Goal: Task Accomplishment & Management: Manage account settings

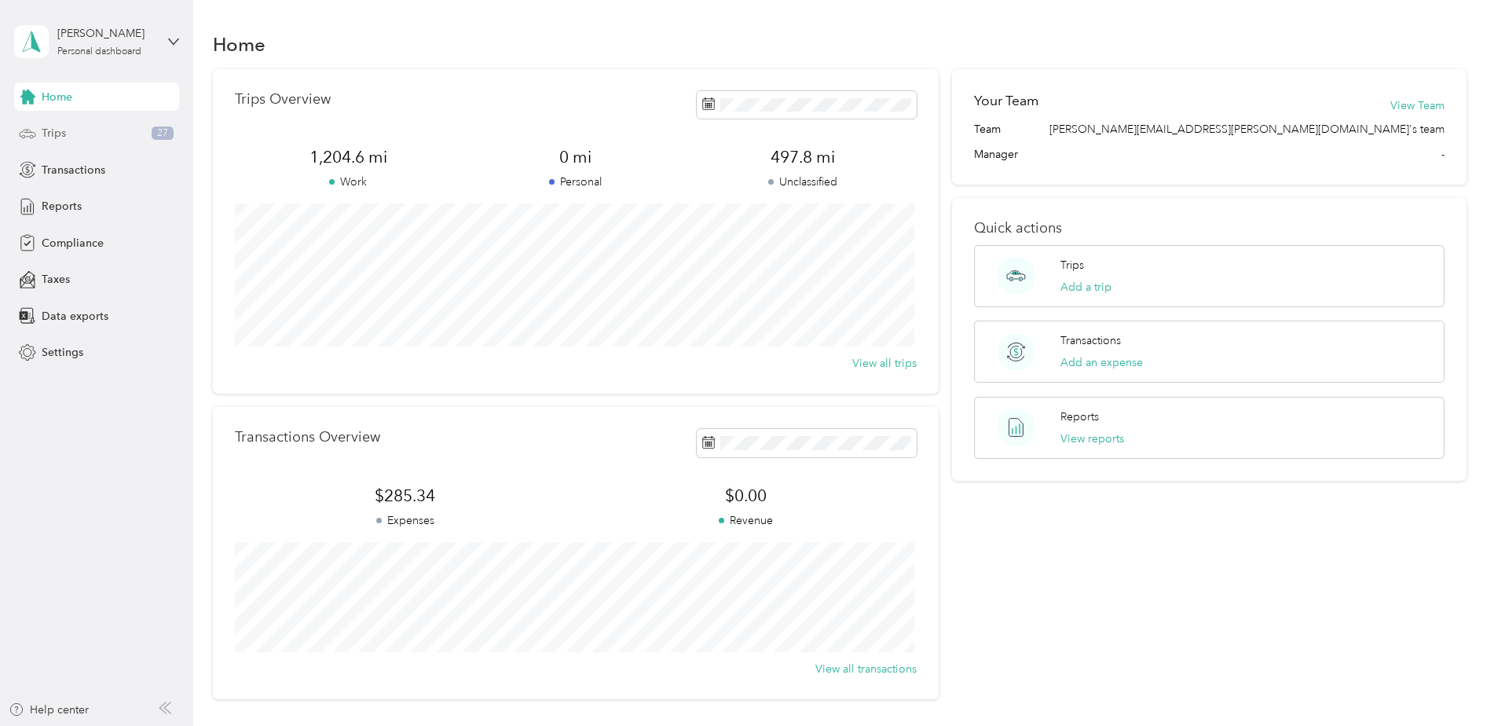
click at [137, 137] on div "Trips 27" at bounding box center [96, 133] width 165 height 28
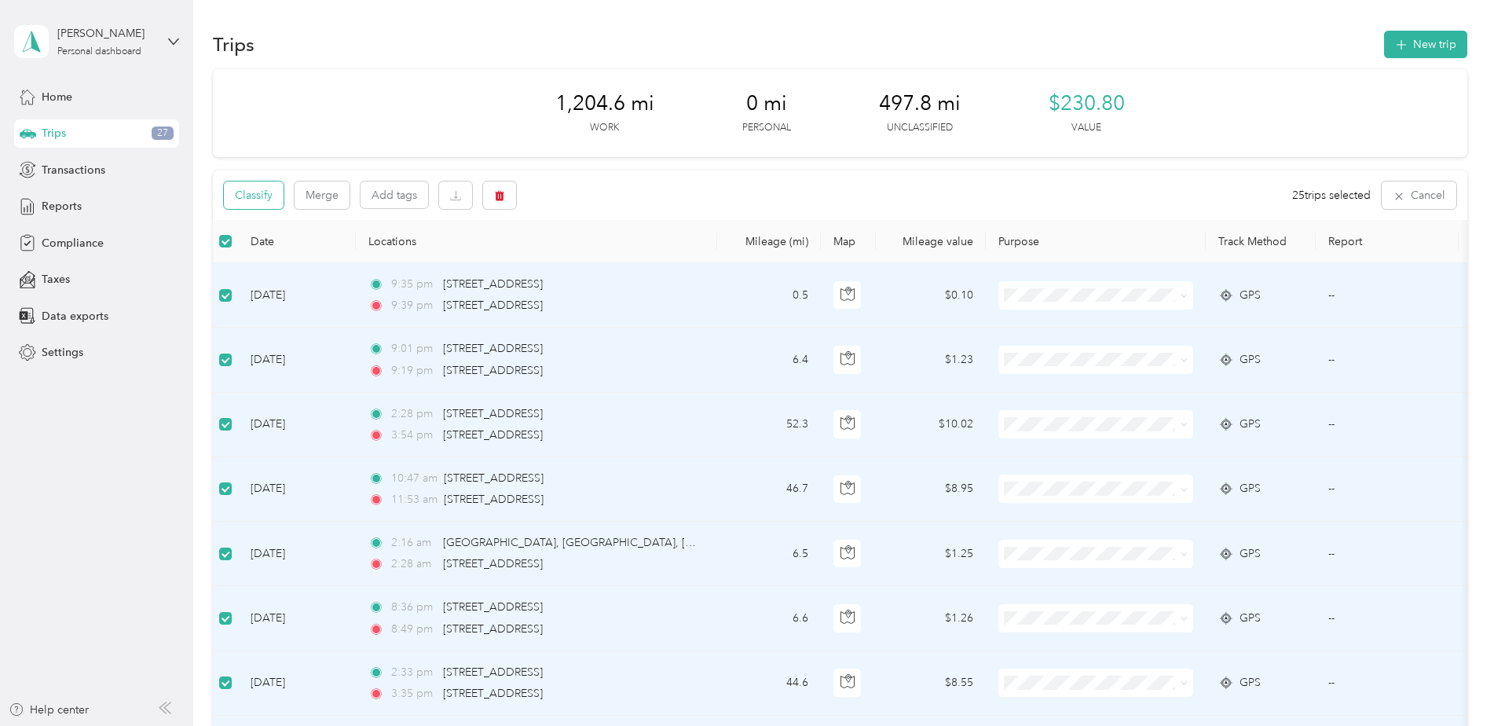
click at [262, 186] on button "Classify" at bounding box center [254, 194] width 60 height 27
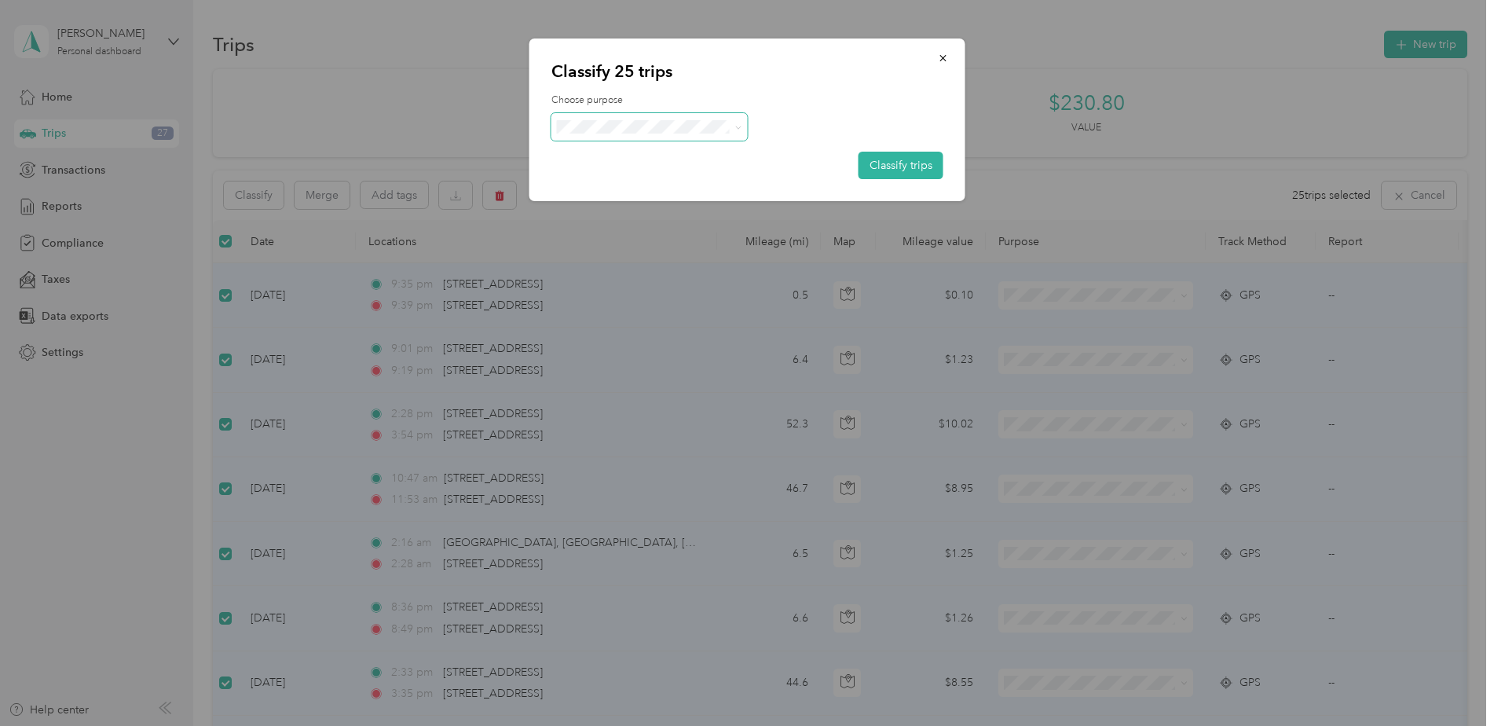
click at [611, 135] on span at bounding box center [650, 126] width 196 height 27
click at [739, 123] on span at bounding box center [738, 126] width 7 height 13
click at [738, 124] on icon at bounding box center [738, 127] width 7 height 7
click at [724, 161] on li "Graybar Electric Company, Inc" at bounding box center [655, 155] width 207 height 27
click at [920, 163] on button "Classify trips" at bounding box center [901, 165] width 85 height 27
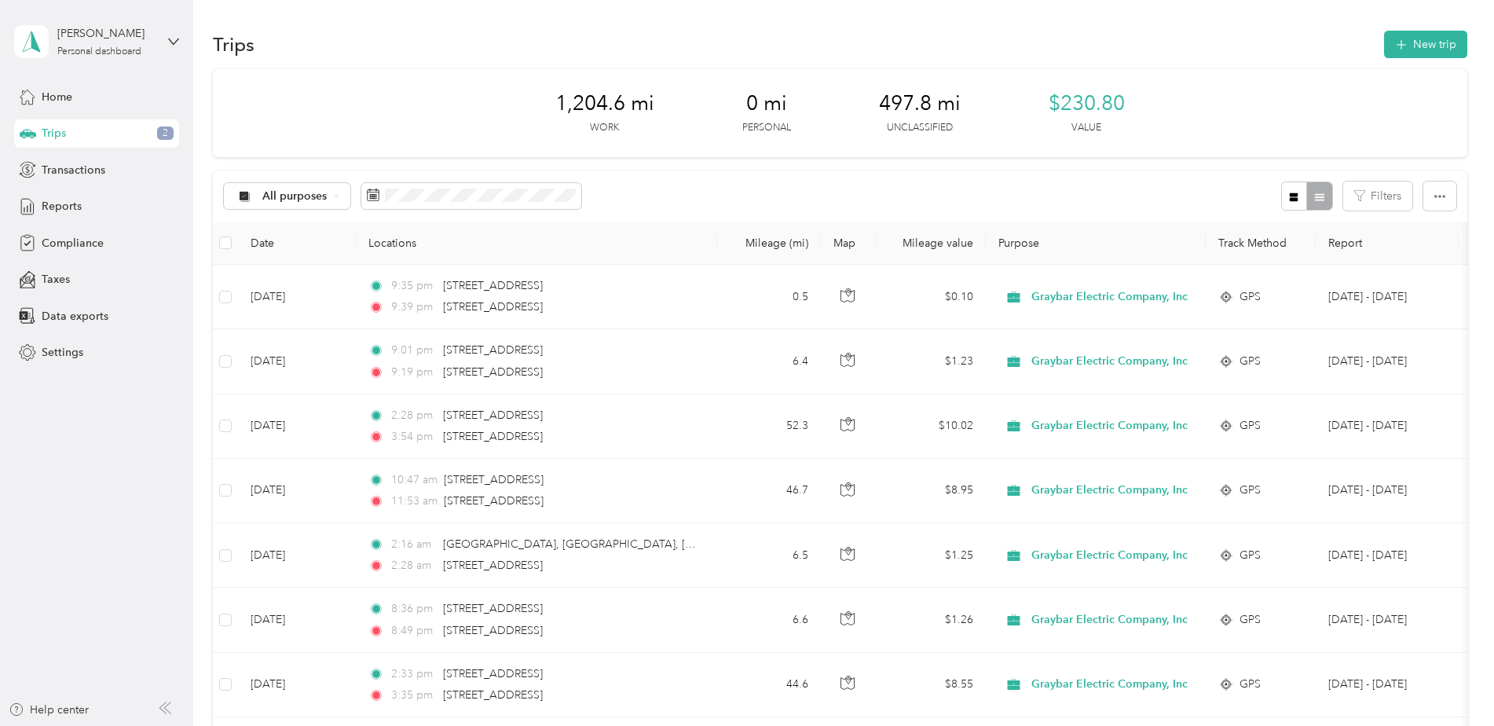
click at [900, 97] on span "497.8 mi" at bounding box center [920, 103] width 82 height 25
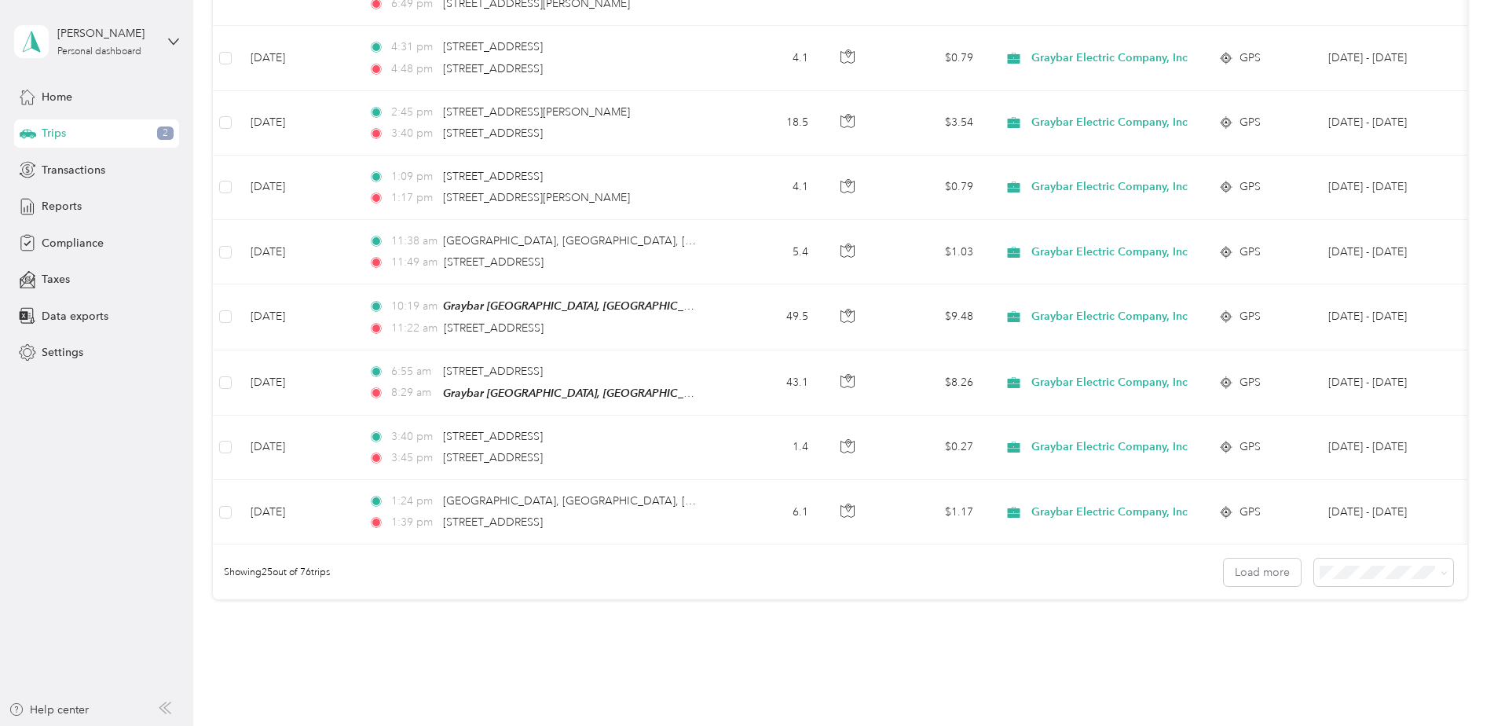
scroll to position [1439, 0]
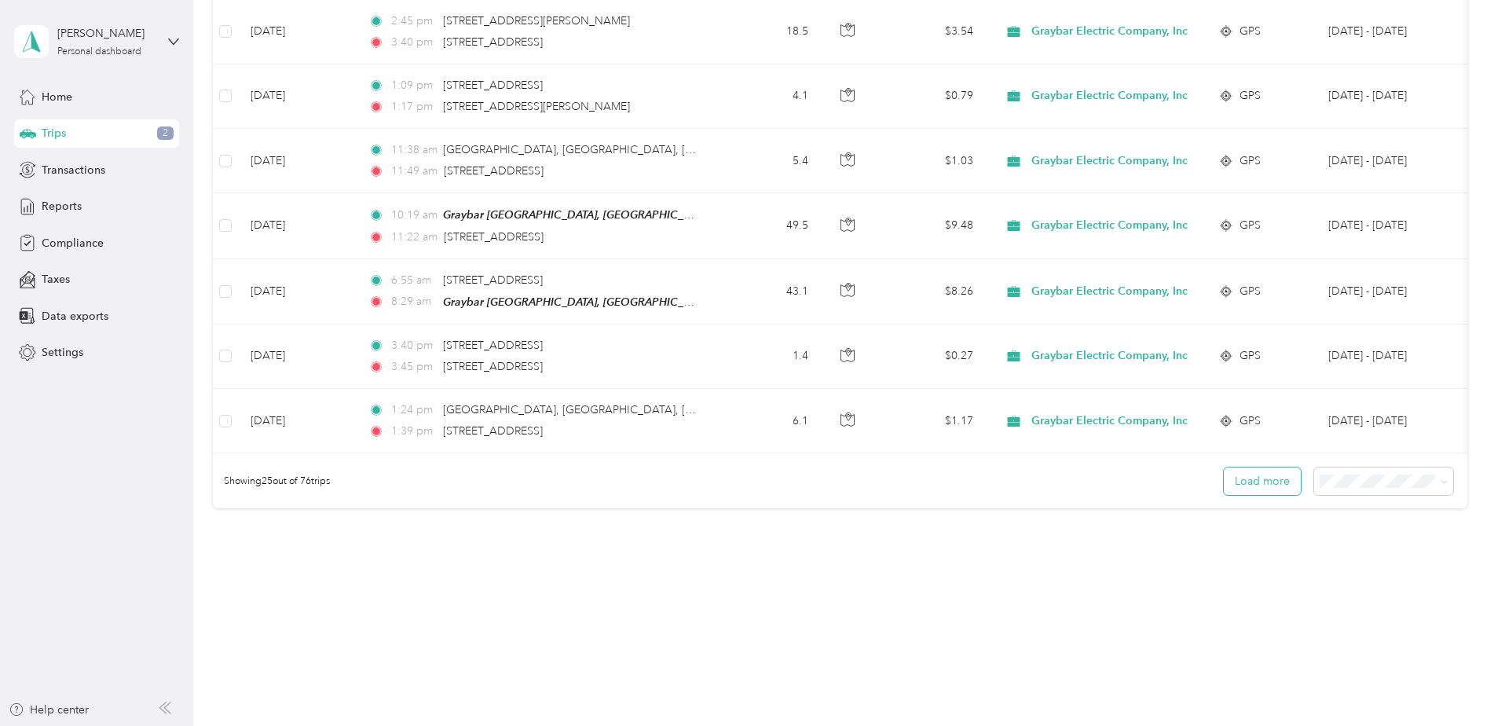
click at [1268, 477] on button "Load more" at bounding box center [1262, 480] width 77 height 27
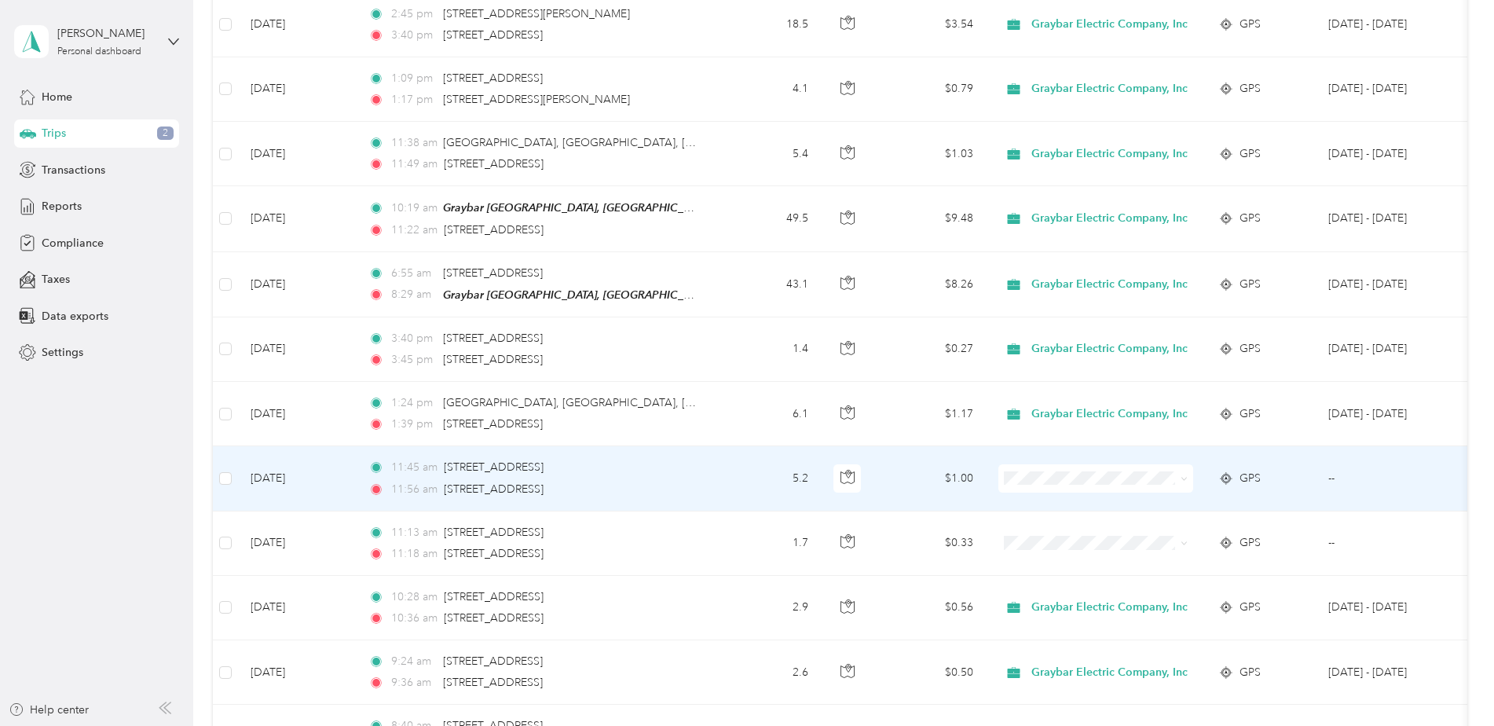
click at [1267, 486] on td "GPS" at bounding box center [1261, 478] width 110 height 64
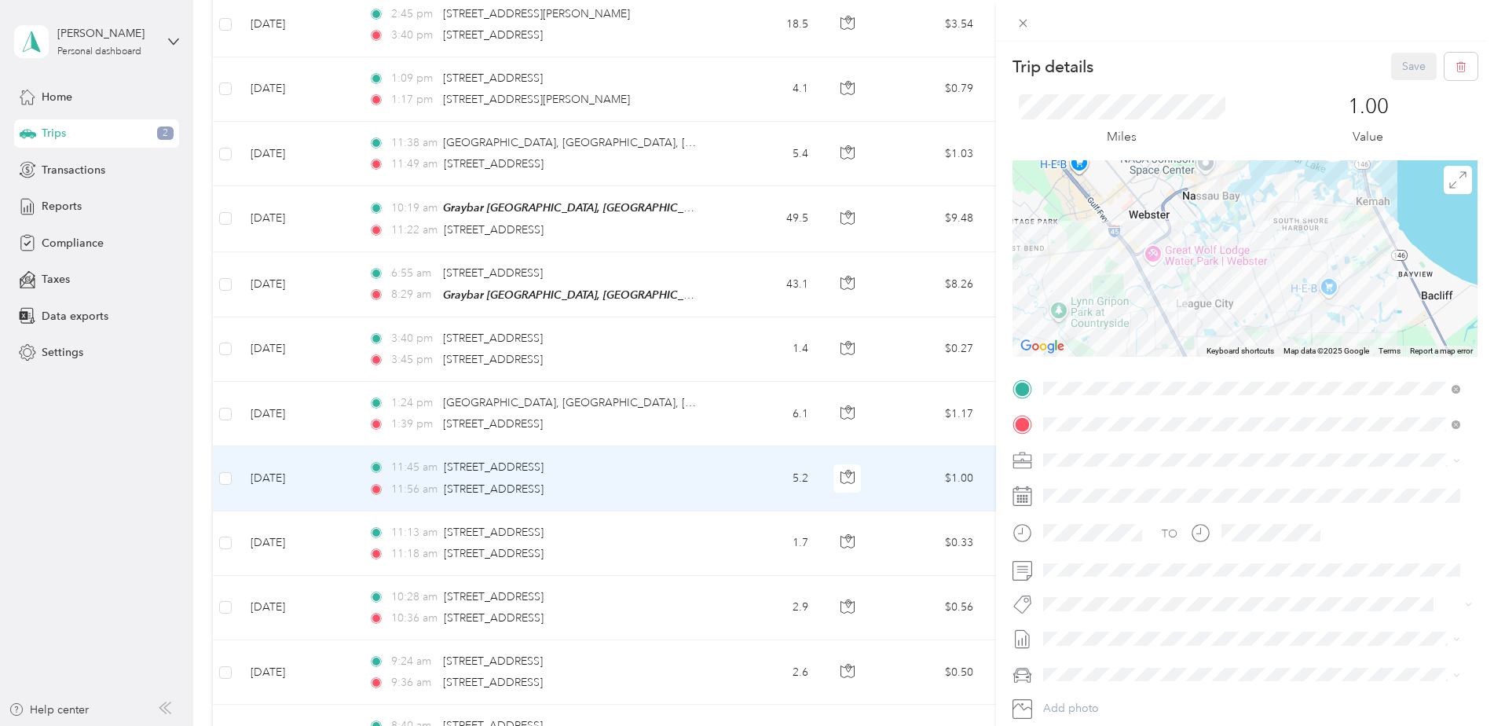
click at [234, 460] on div "Trip details Save This trip cannot be edited because it is either under review,…" at bounding box center [747, 363] width 1494 height 726
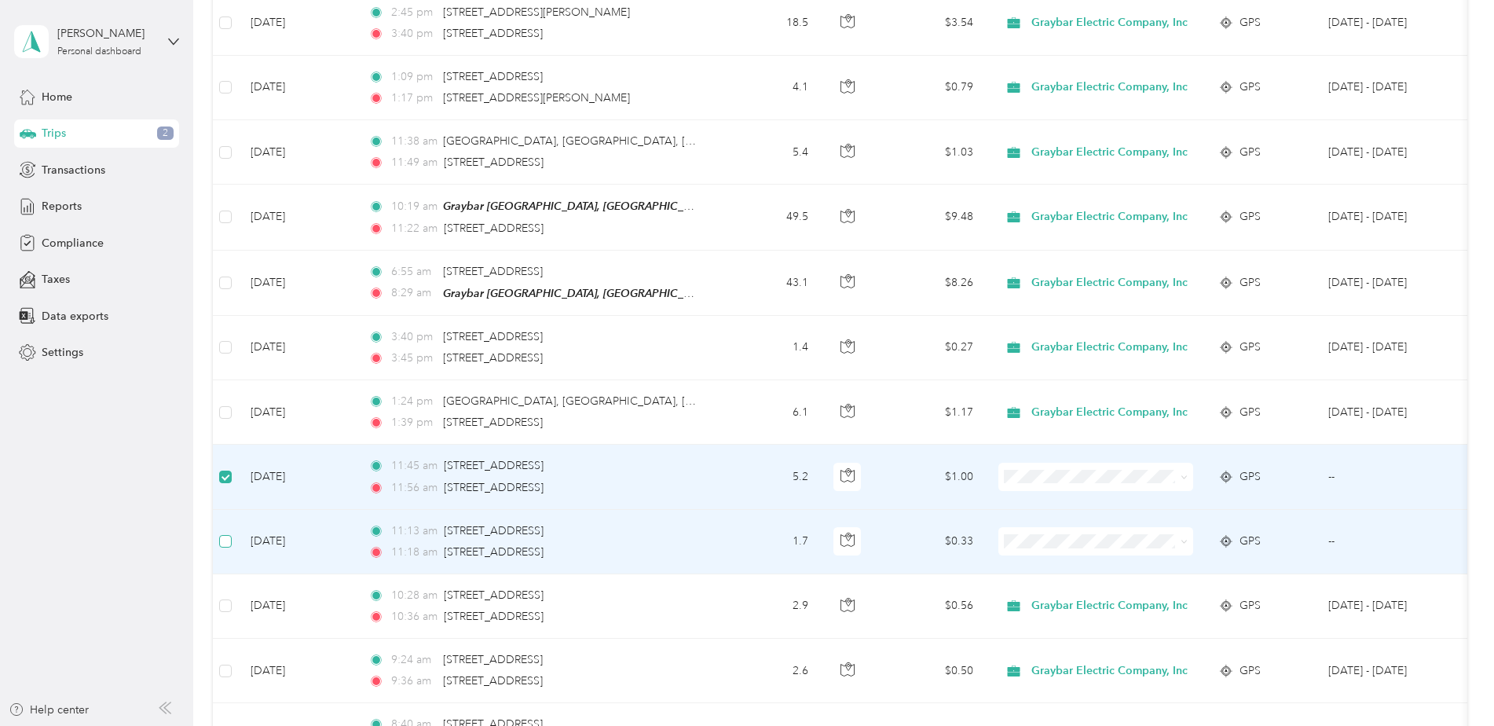
scroll to position [1437, 0]
click at [1184, 475] on icon at bounding box center [1184, 478] width 7 height 7
click at [1177, 500] on span "Graybar Electric Company, Inc" at bounding box center [1115, 503] width 156 height 16
click at [1184, 541] on icon at bounding box center [1184, 543] width 7 height 7
click at [1180, 573] on li "Graybar Electric Company, Inc" at bounding box center [1102, 567] width 207 height 27
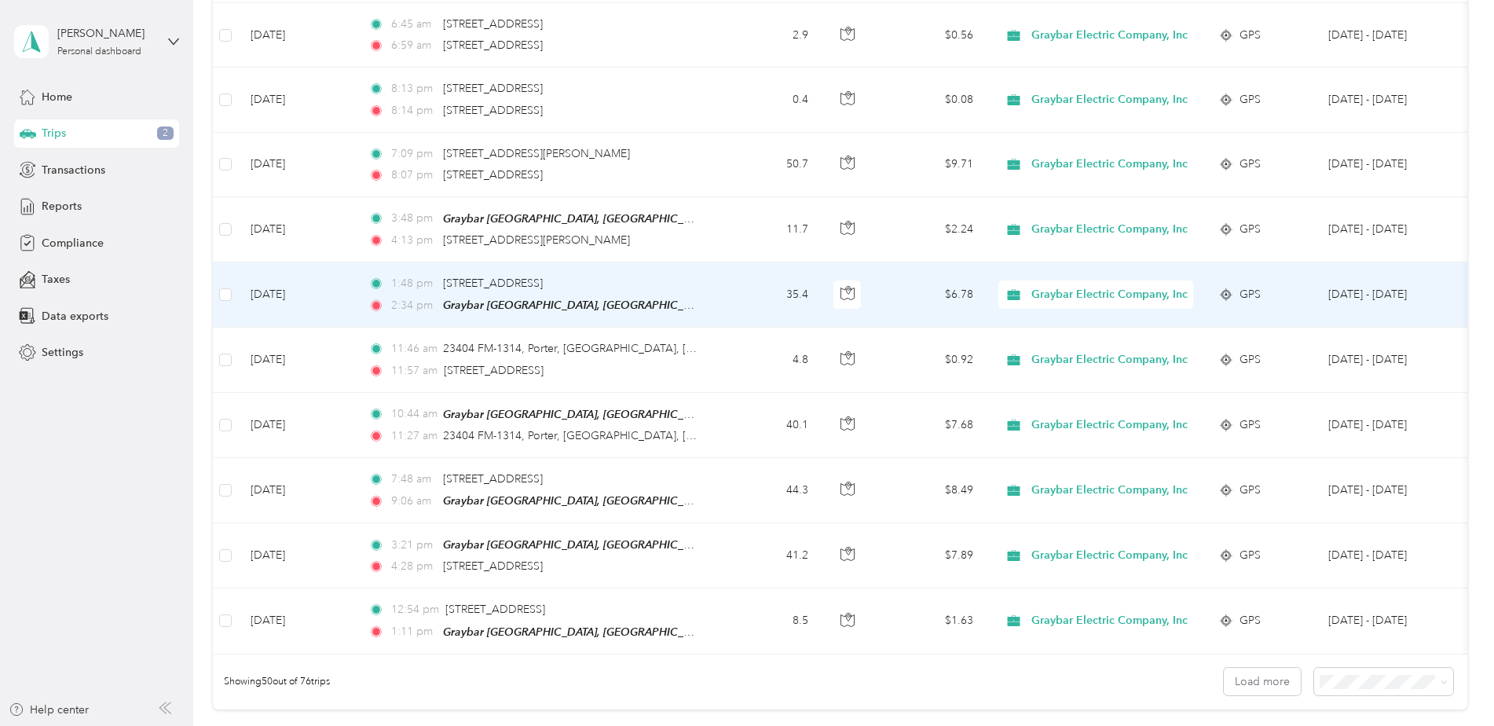
scroll to position [3052, 0]
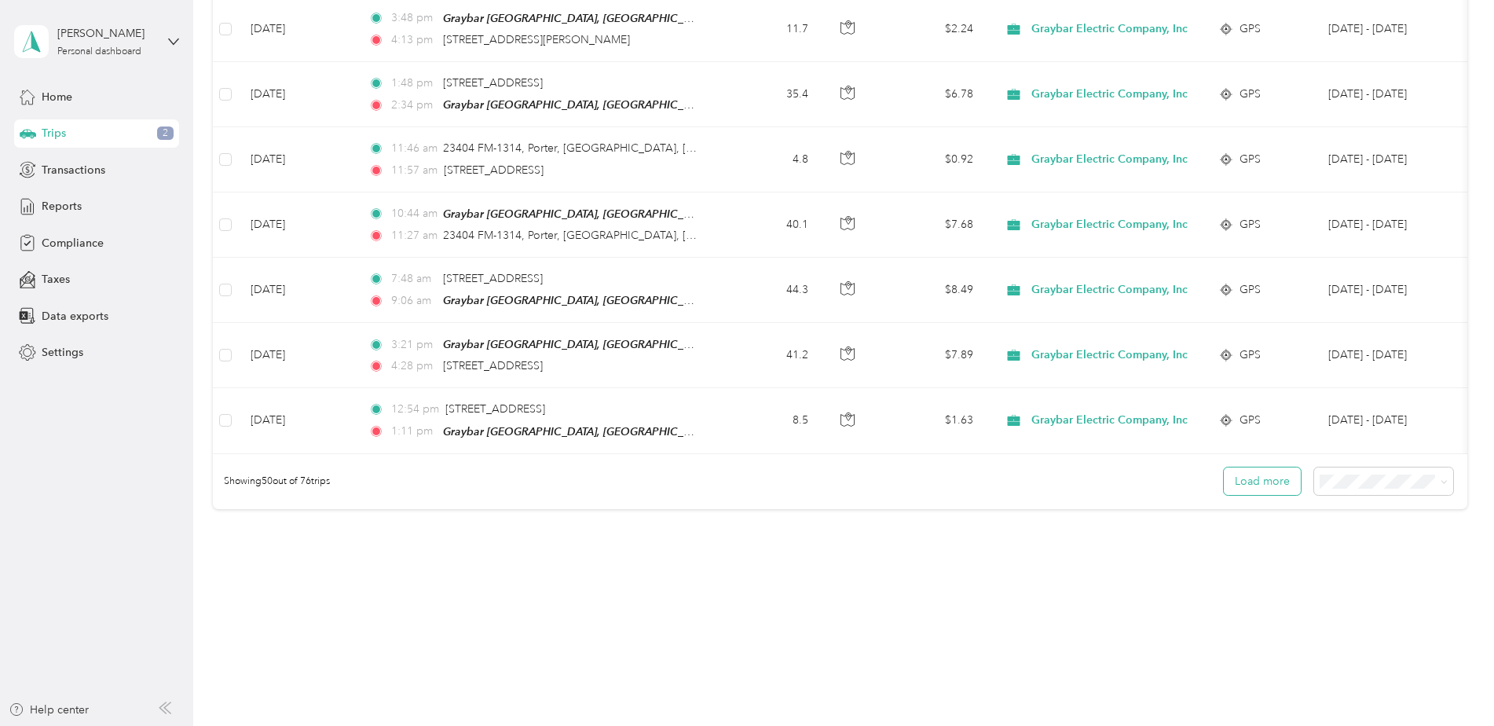
click at [1271, 473] on button "Load more" at bounding box center [1262, 480] width 77 height 27
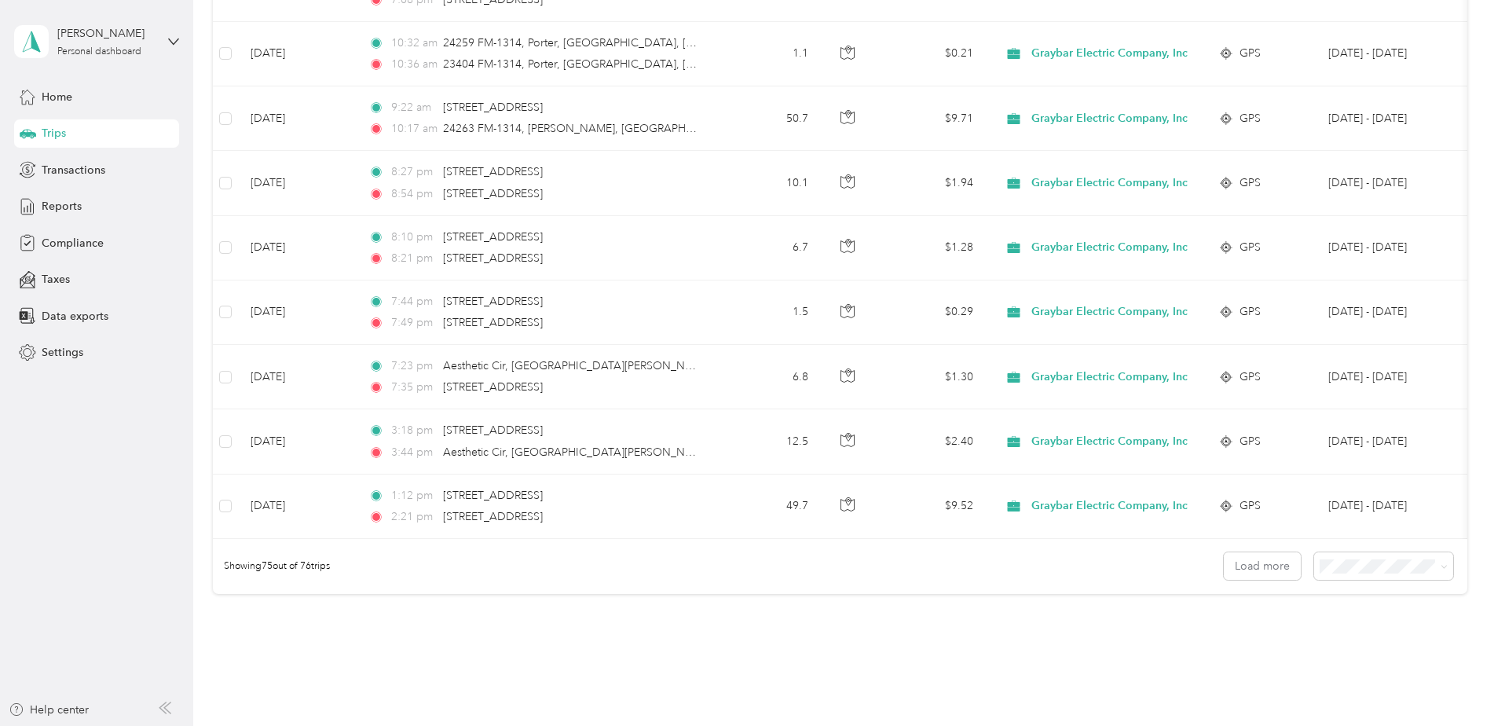
scroll to position [4668, 0]
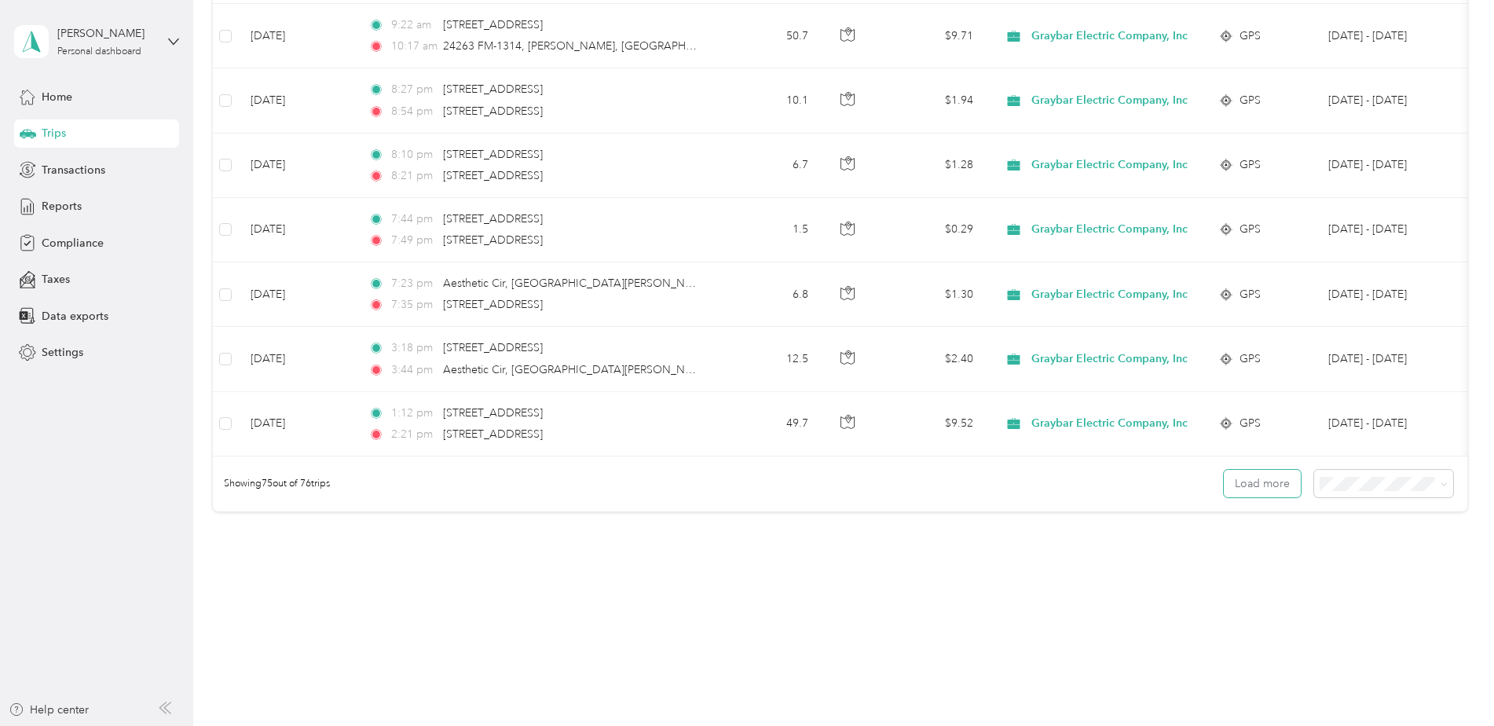
click at [1264, 483] on button "Load more" at bounding box center [1262, 483] width 77 height 27
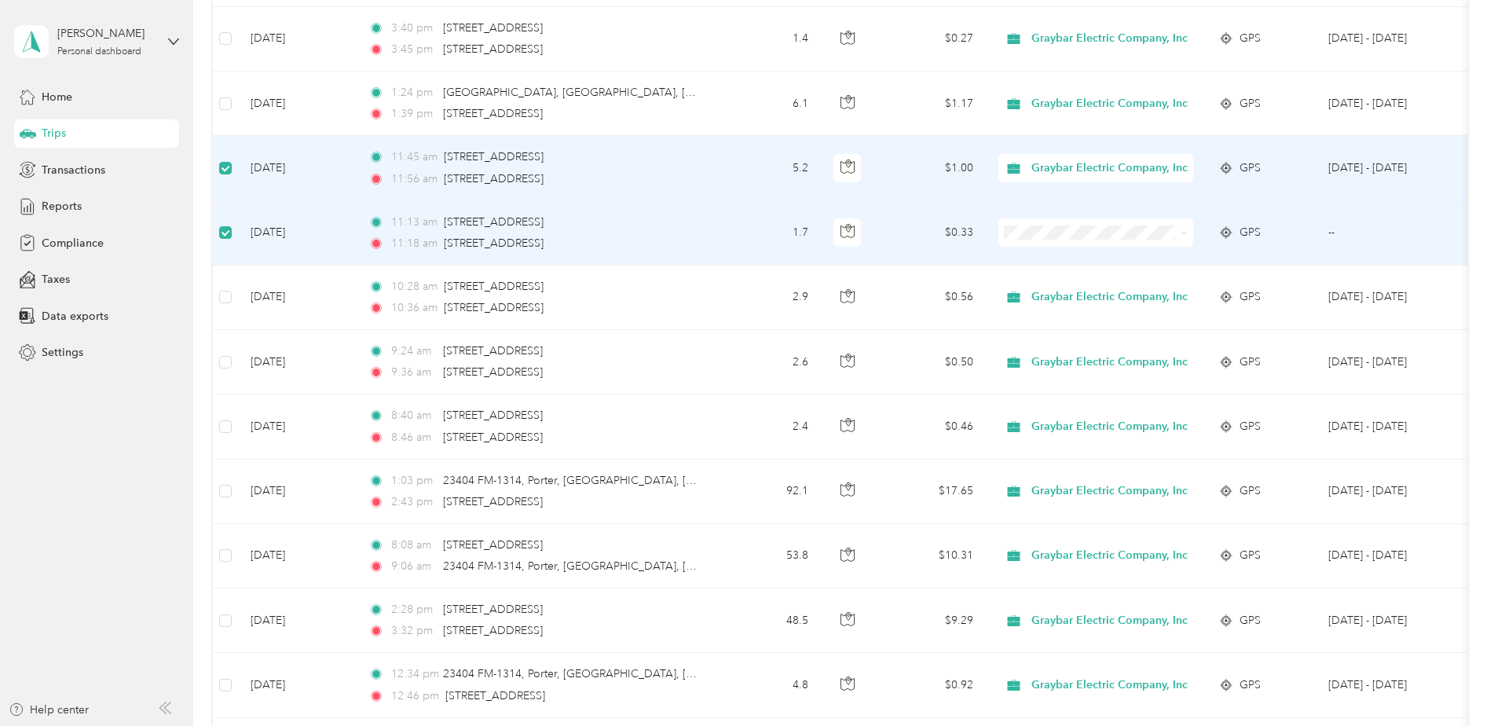
scroll to position [1433, 0]
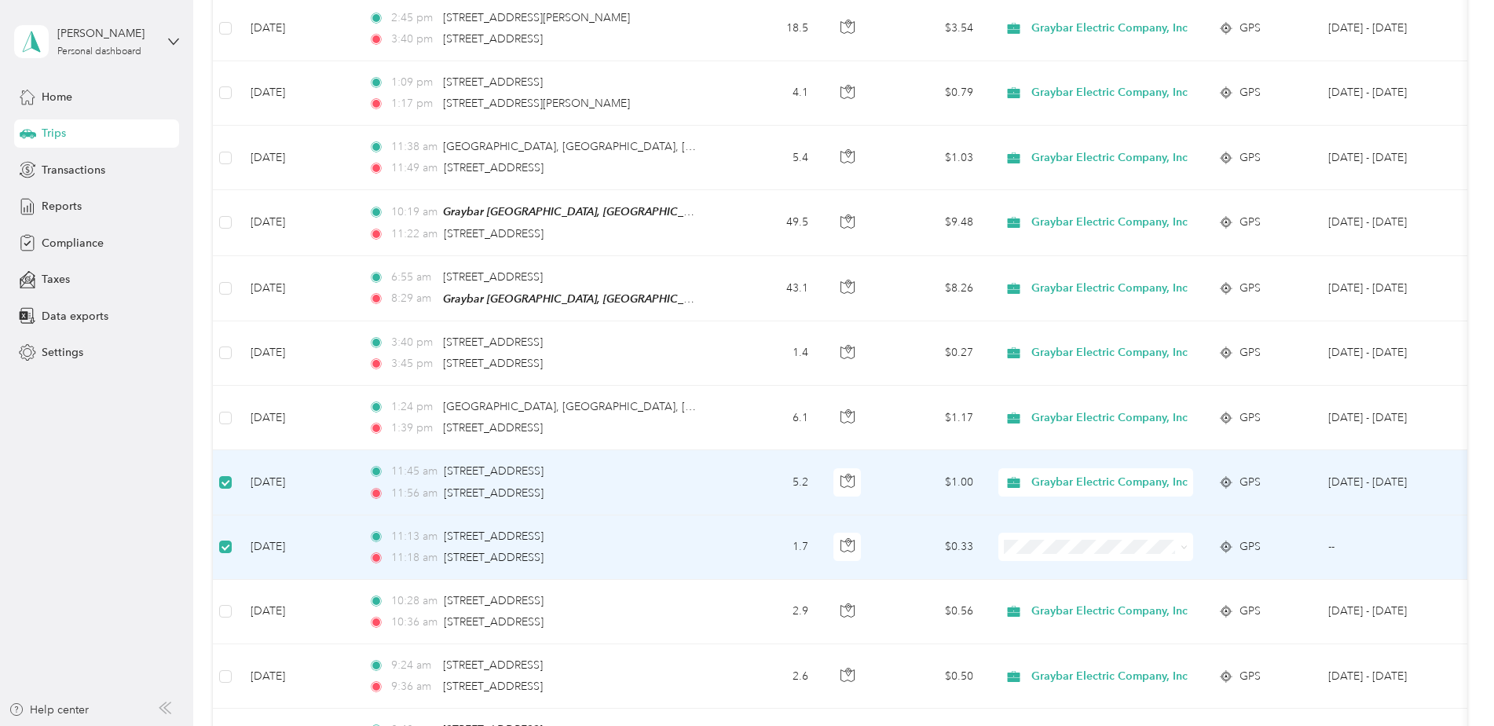
click at [1186, 540] on span at bounding box center [1184, 546] width 7 height 13
click at [1140, 568] on span "Graybar Electric Company, Inc" at bounding box center [1115, 571] width 156 height 16
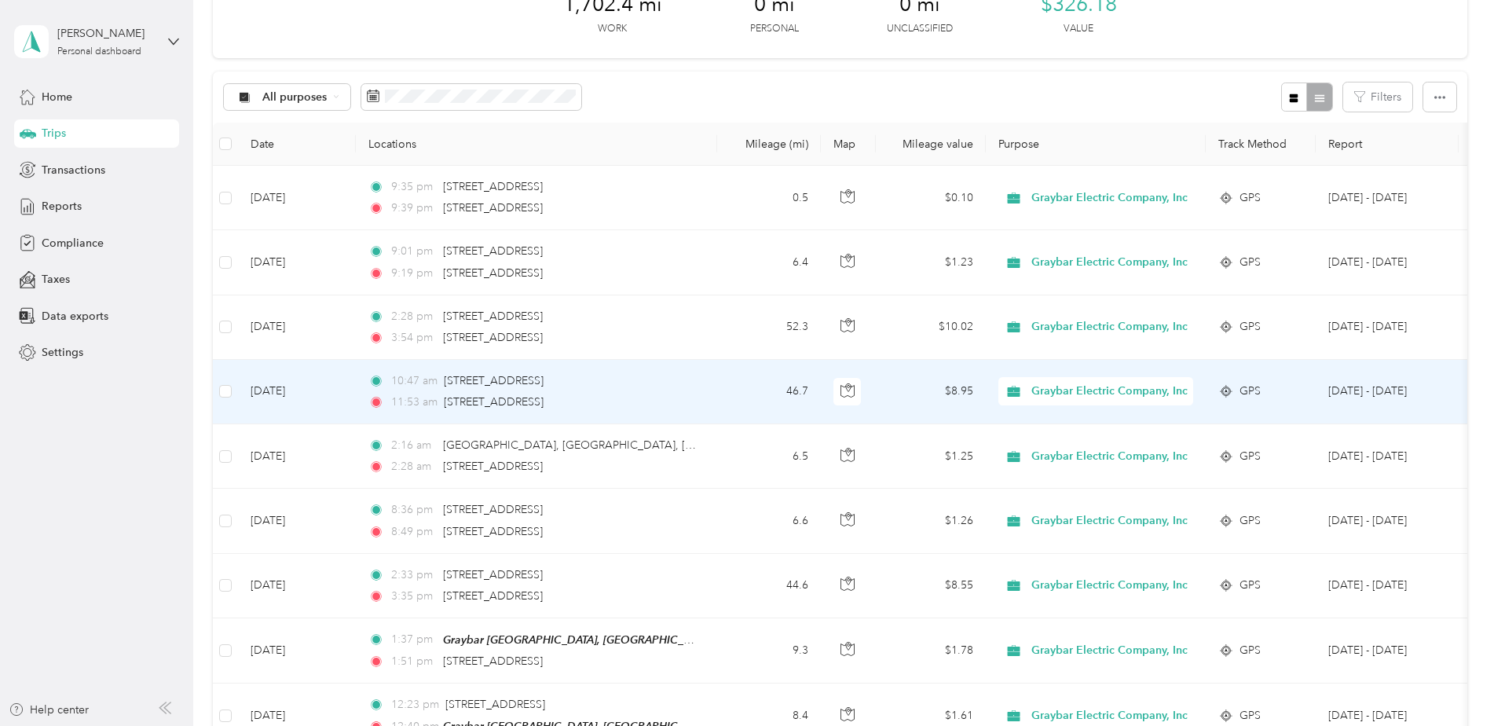
scroll to position [0, 0]
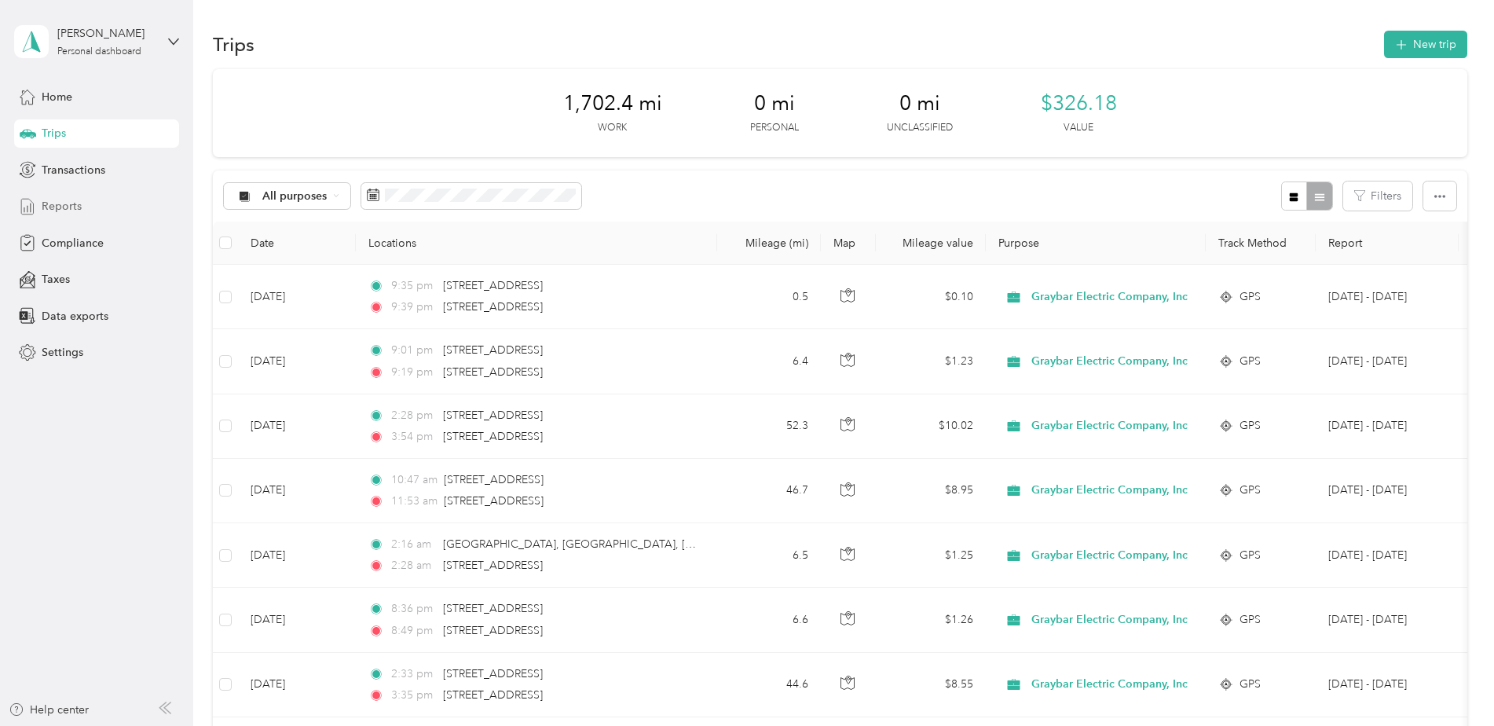
click at [80, 208] on span "Reports" at bounding box center [62, 206] width 40 height 16
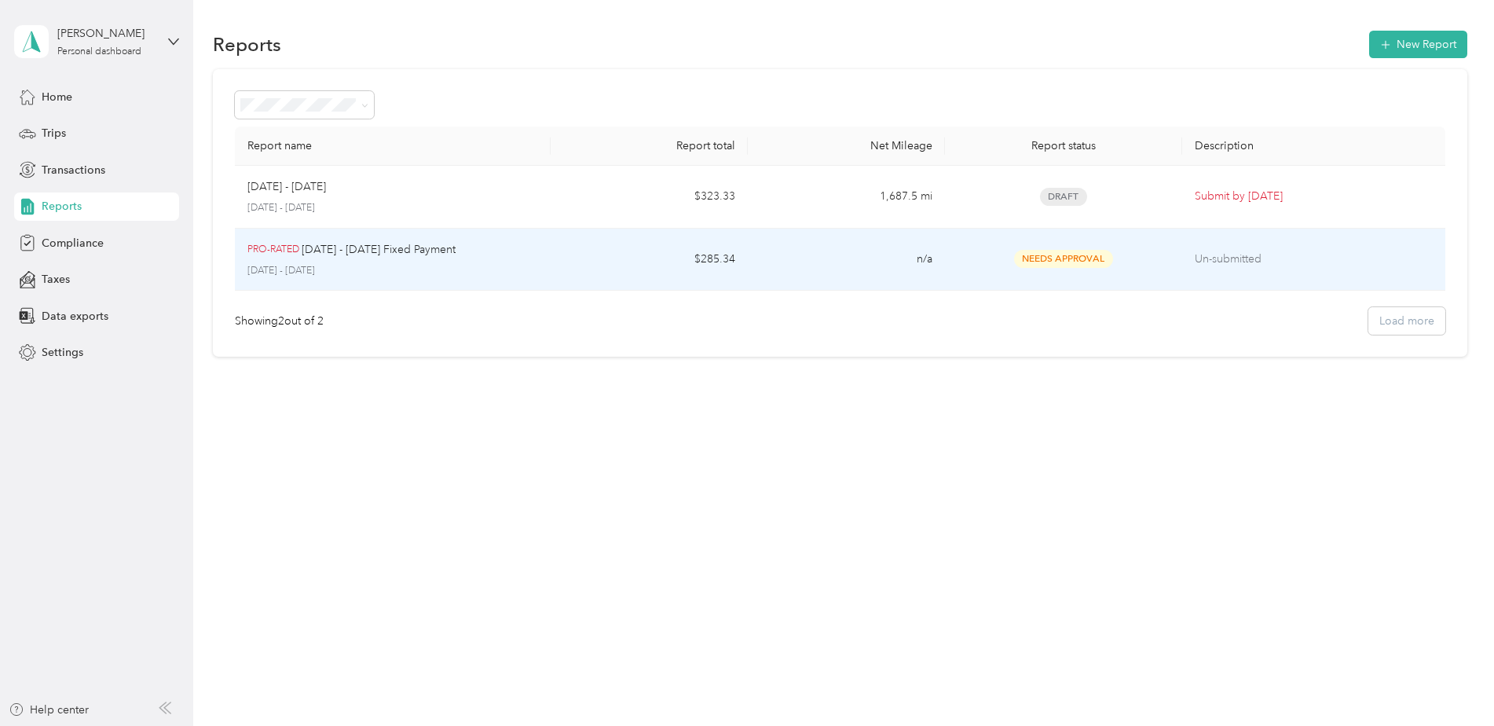
click at [1076, 258] on span "Needs Approval" at bounding box center [1063, 259] width 99 height 18
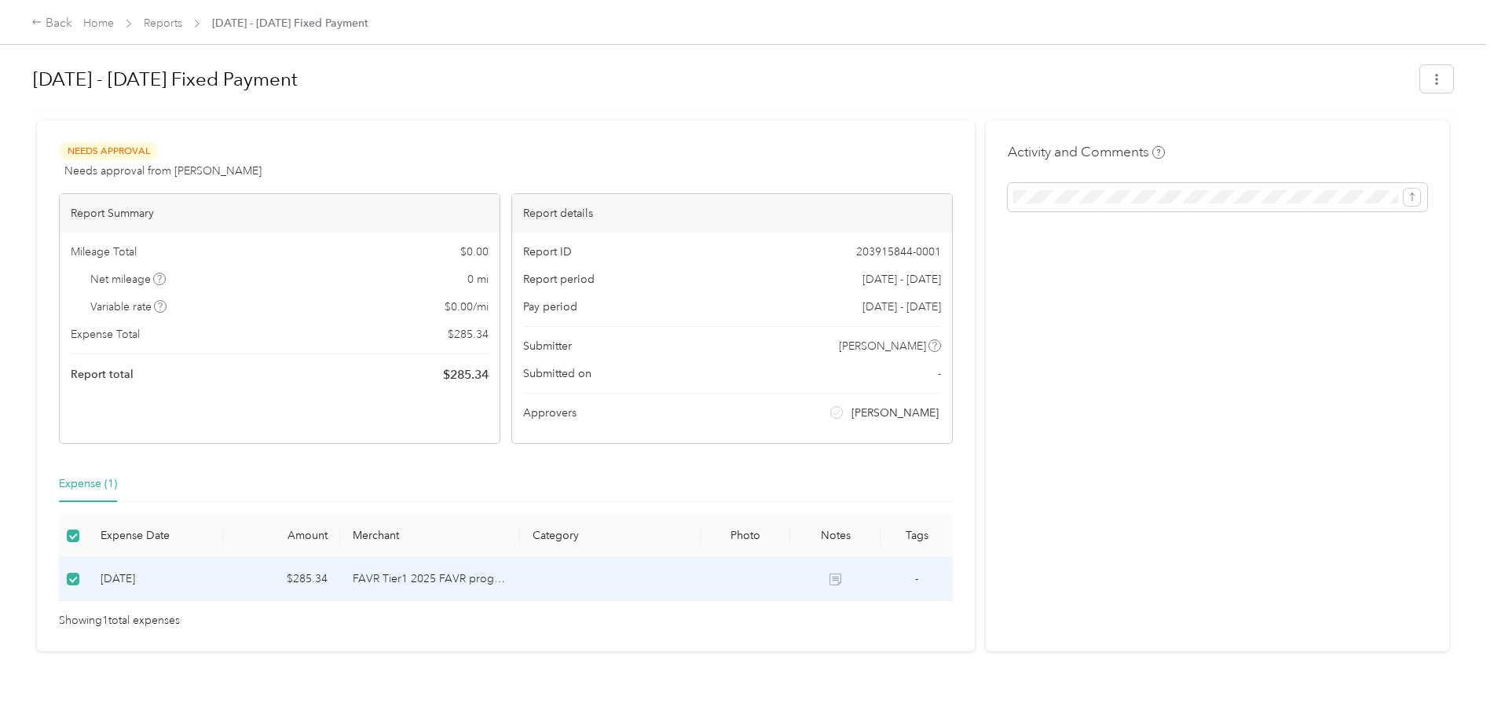
scroll to position [20, 0]
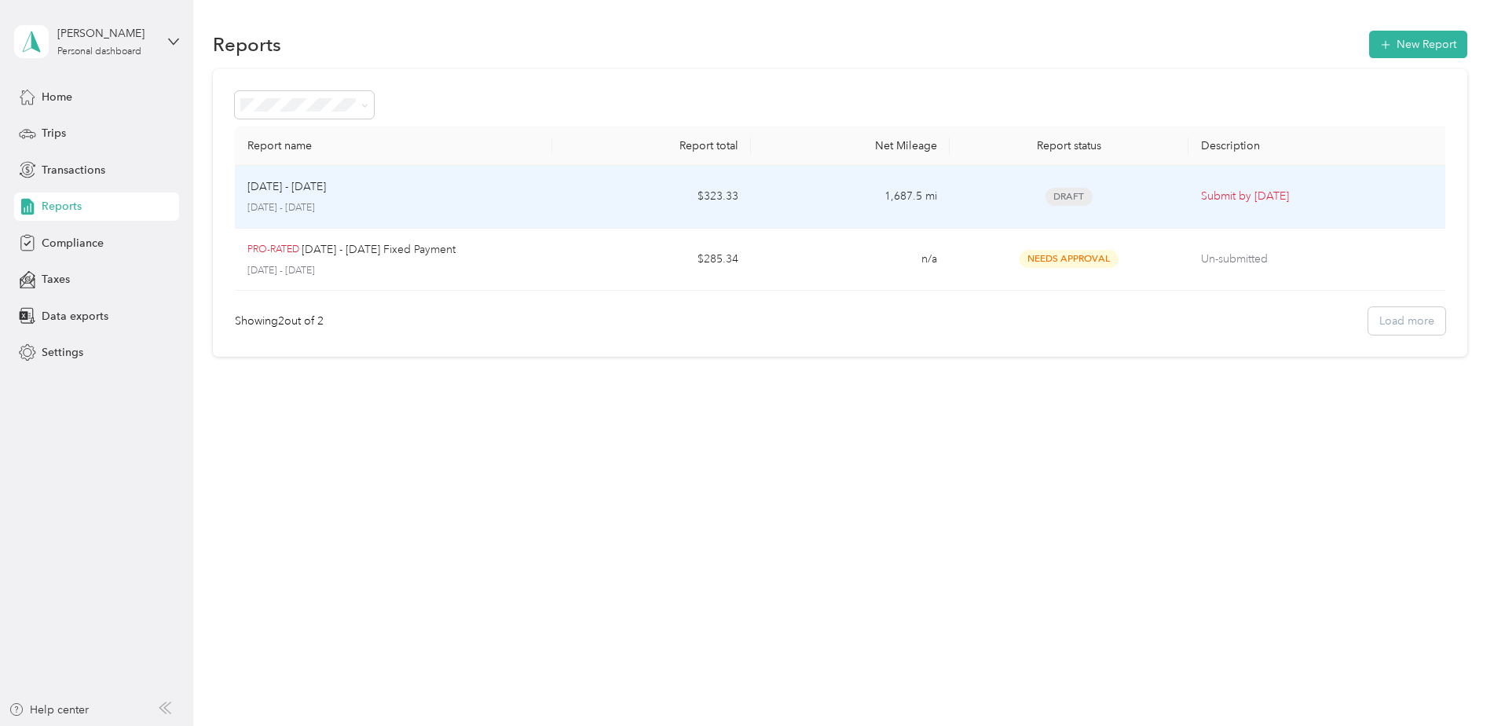
click at [350, 189] on div "[DATE] - [DATE]" at bounding box center [393, 186] width 293 height 17
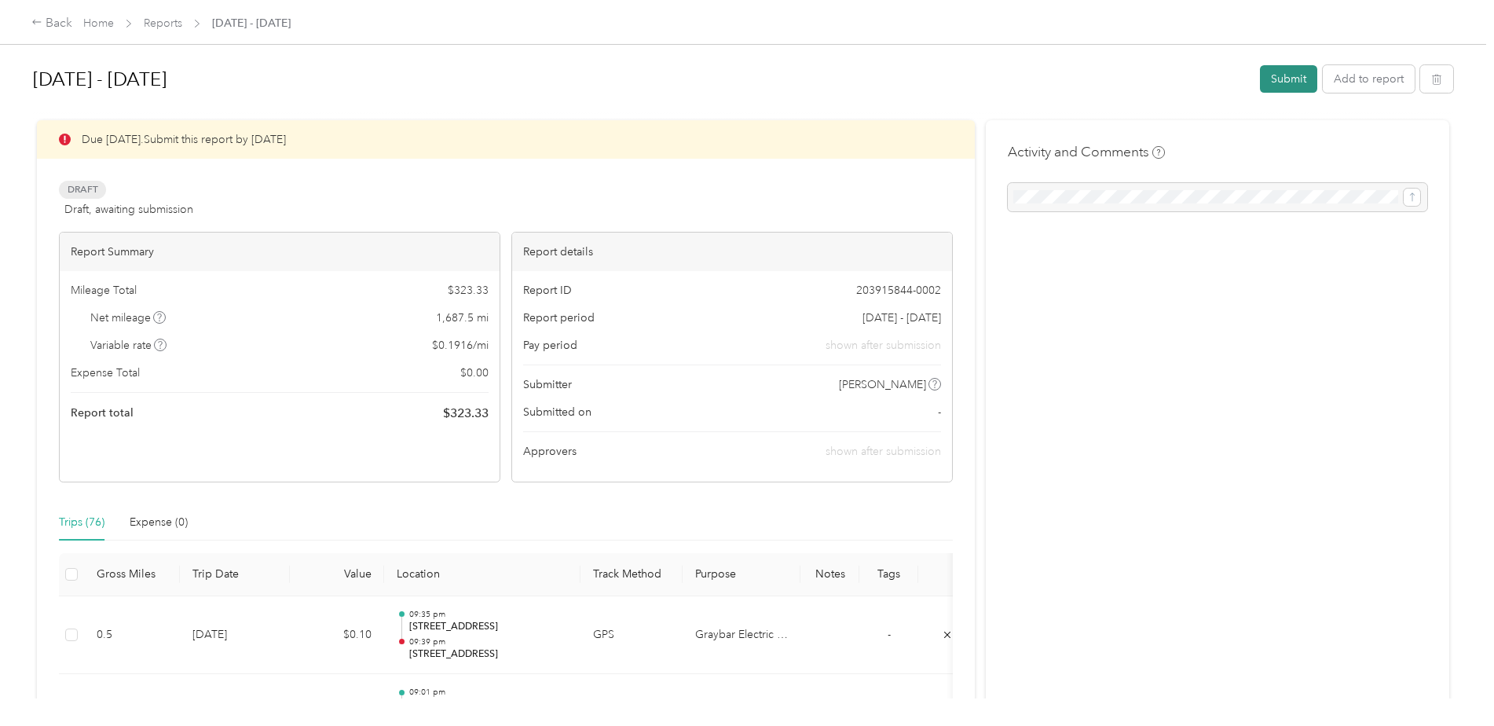
click at [1285, 76] on button "Submit" at bounding box center [1288, 78] width 57 height 27
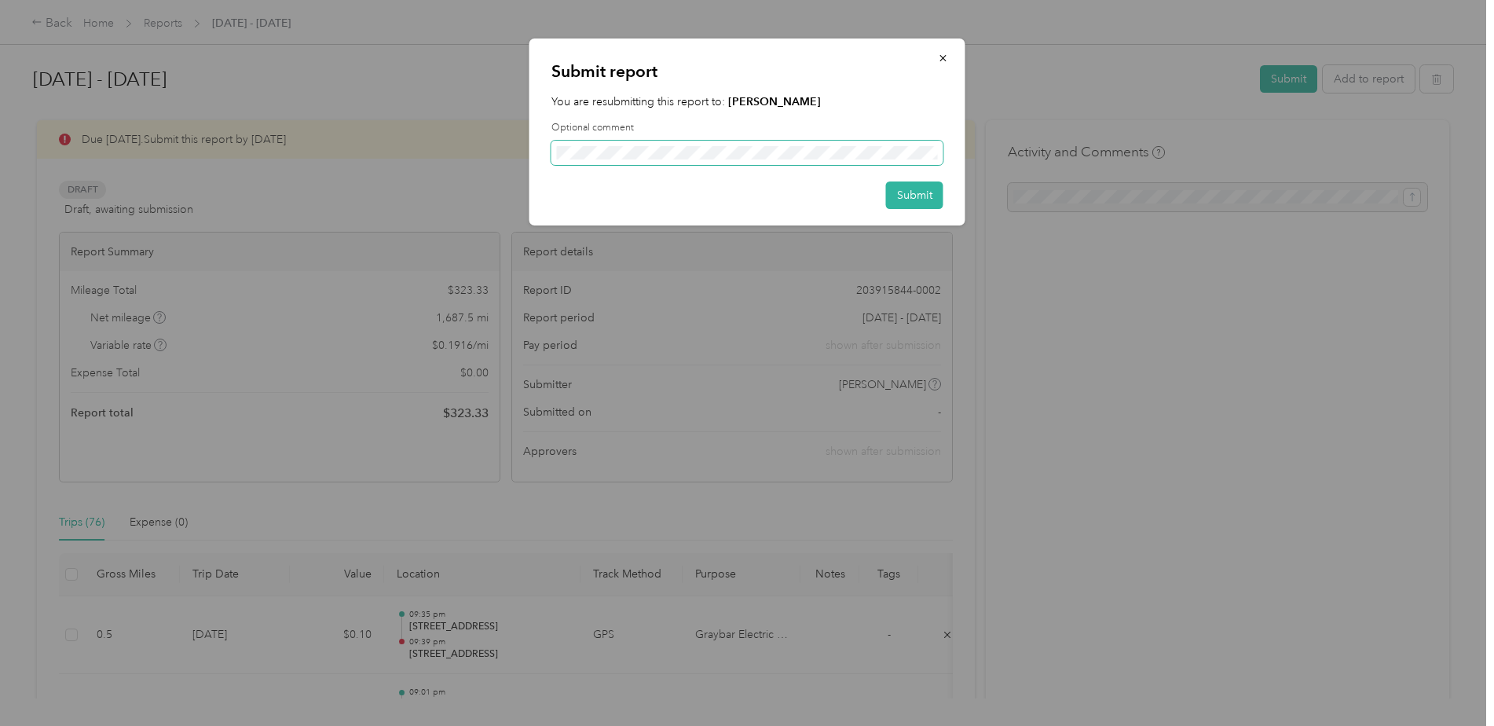
click at [783, 163] on span at bounding box center [748, 153] width 392 height 25
click at [786, 192] on div "Submit" at bounding box center [748, 194] width 392 height 27
click at [908, 192] on button "Submit" at bounding box center [914, 194] width 57 height 27
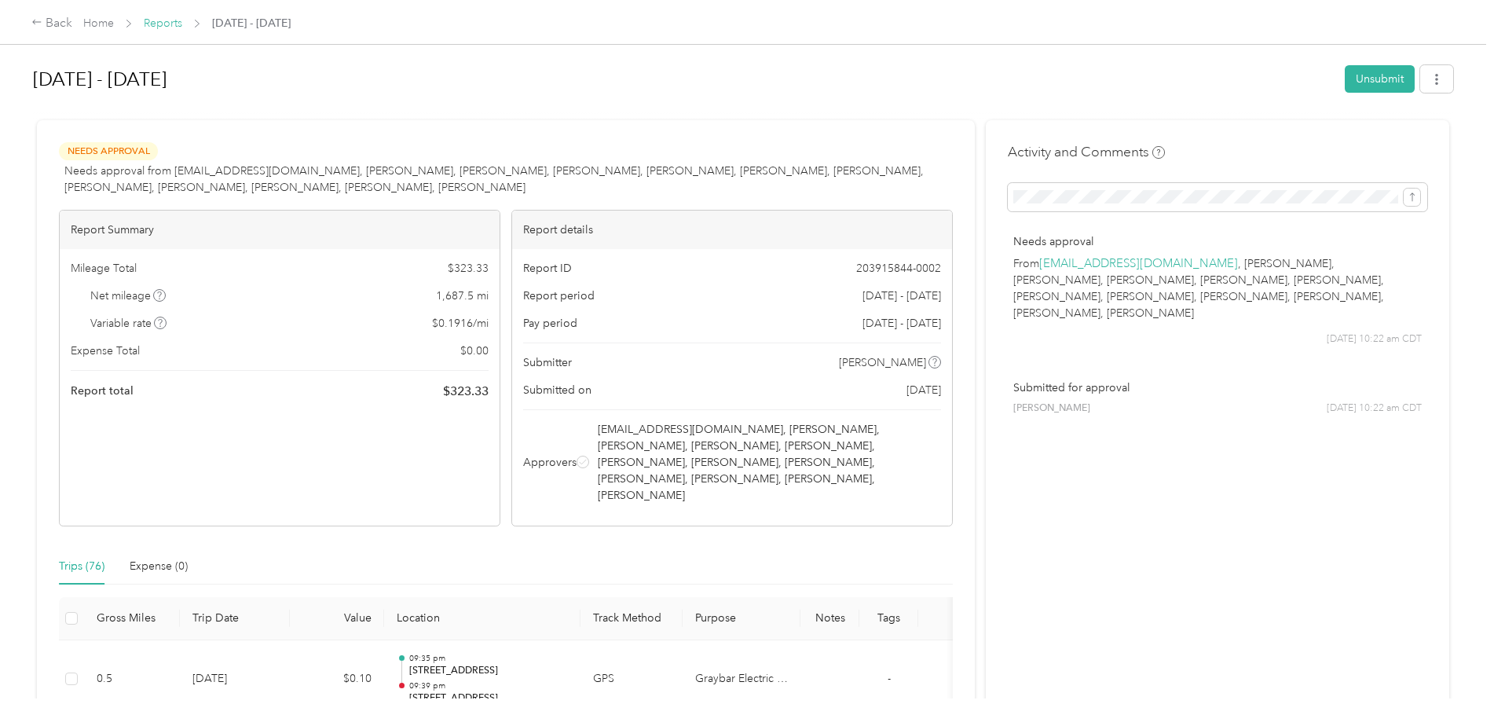
click at [170, 23] on link "Reports" at bounding box center [163, 22] width 38 height 13
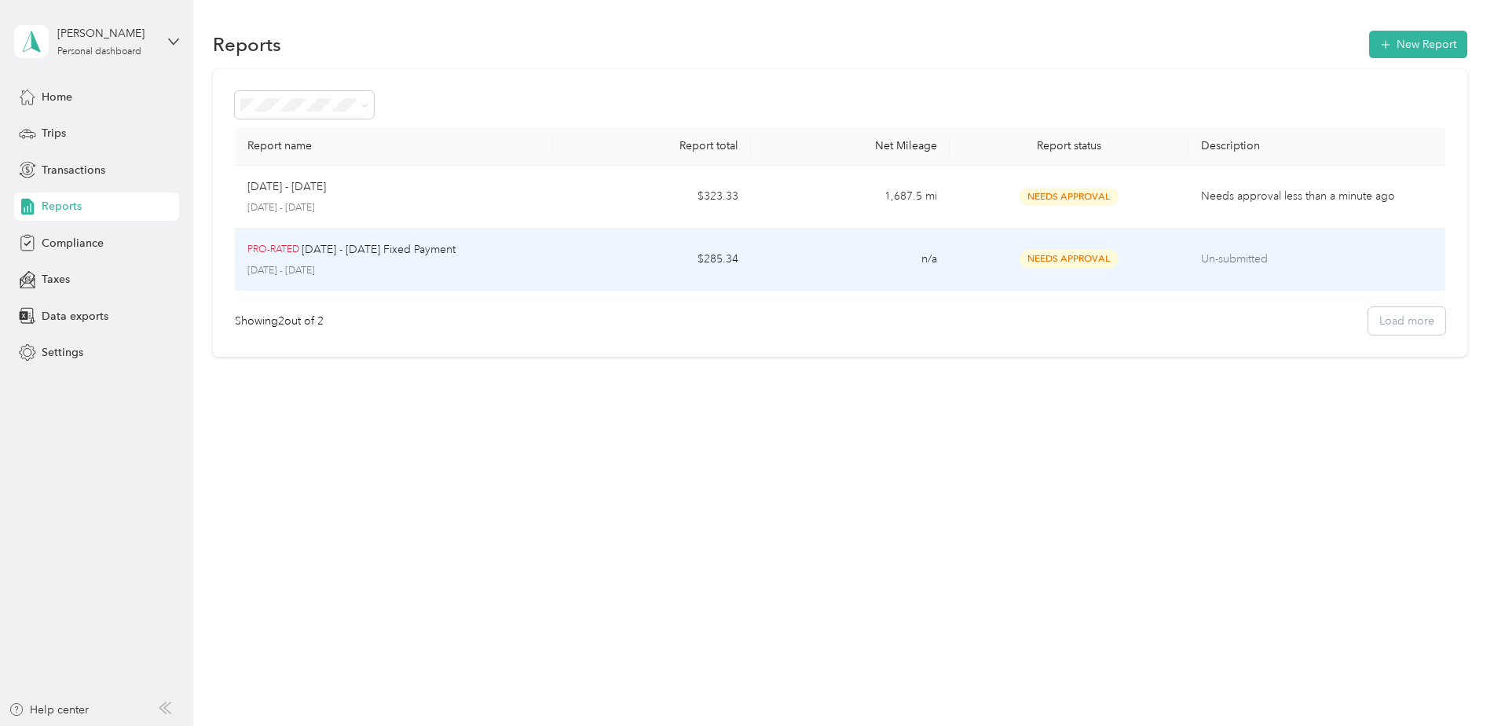
click at [1265, 263] on p "Un-submitted" at bounding box center [1321, 259] width 240 height 17
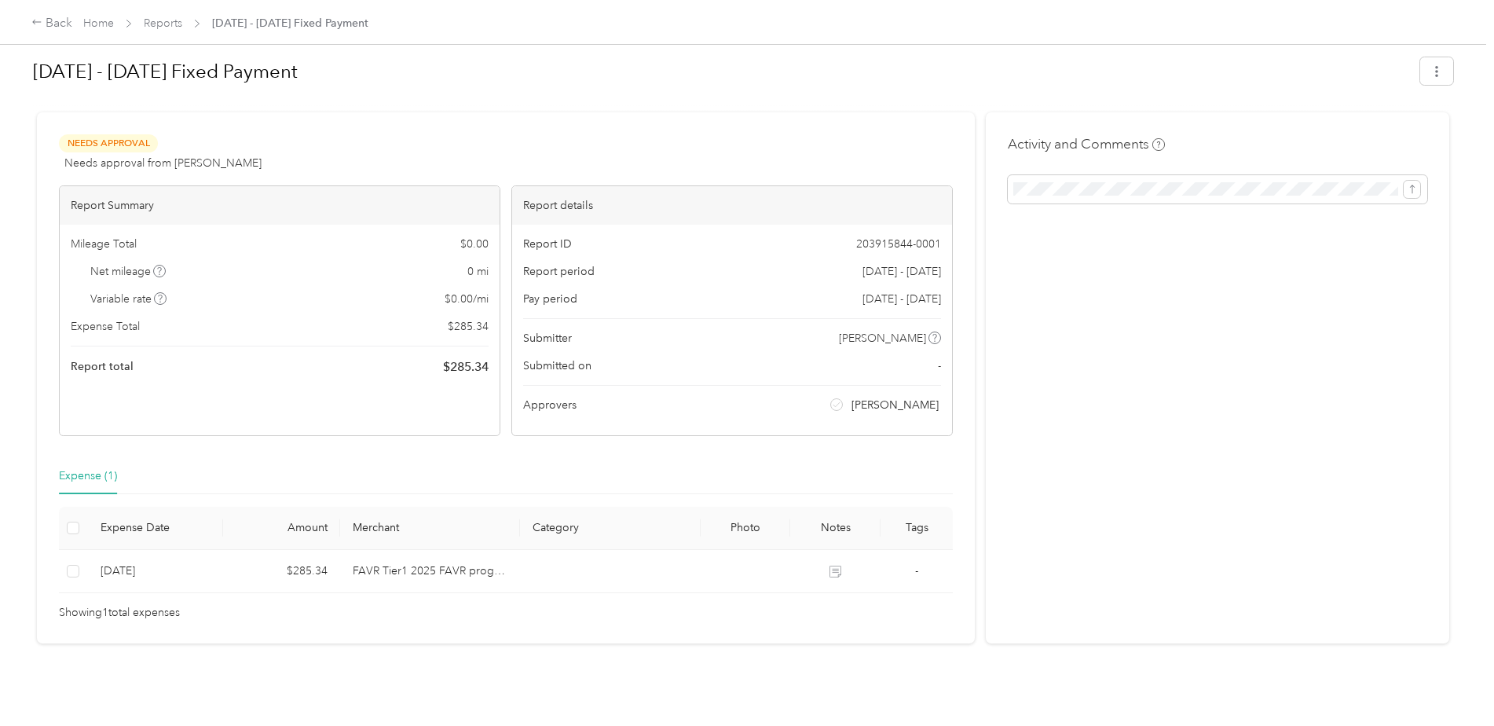
scroll to position [20, 0]
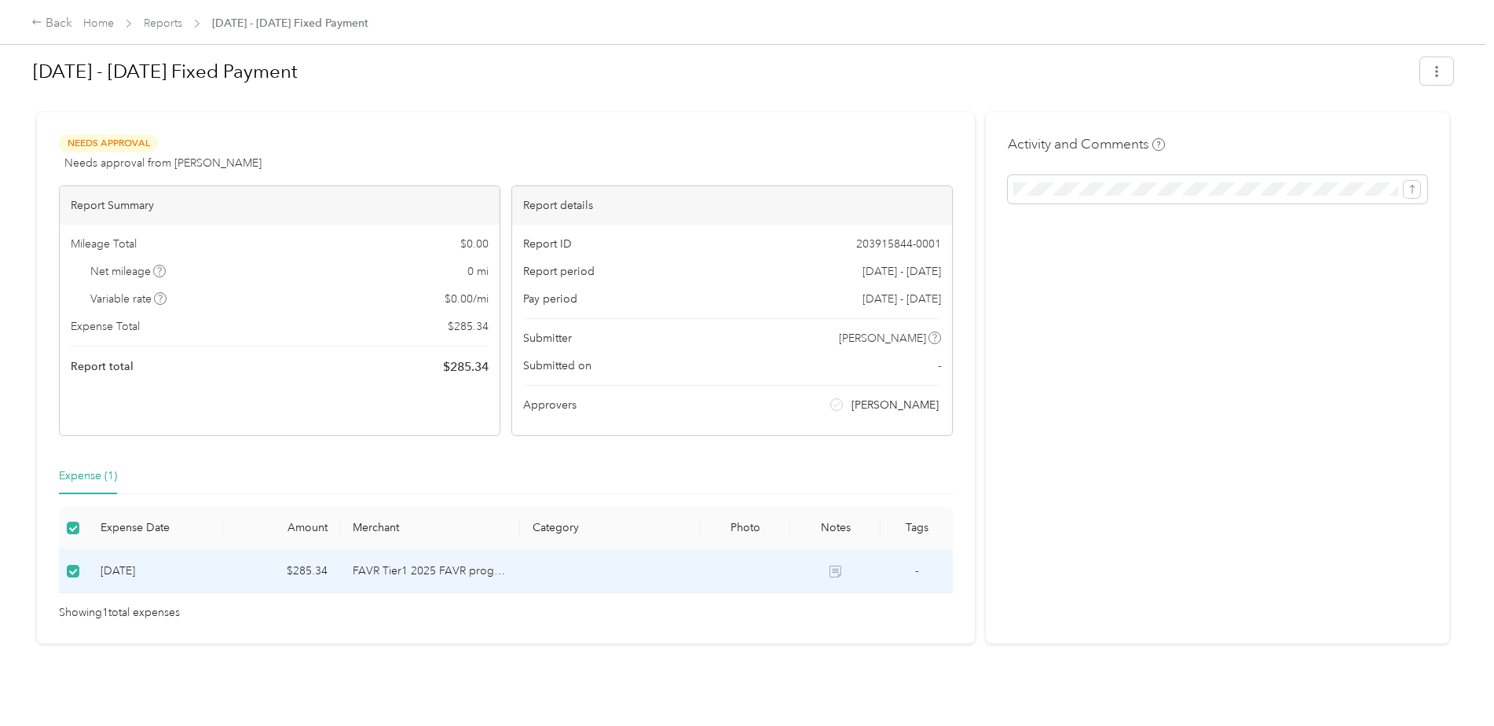
click at [468, 557] on td "FAVR Tier1 2025 FAVR program" at bounding box center [430, 571] width 180 height 43
click at [172, 20] on link "Reports" at bounding box center [163, 22] width 38 height 13
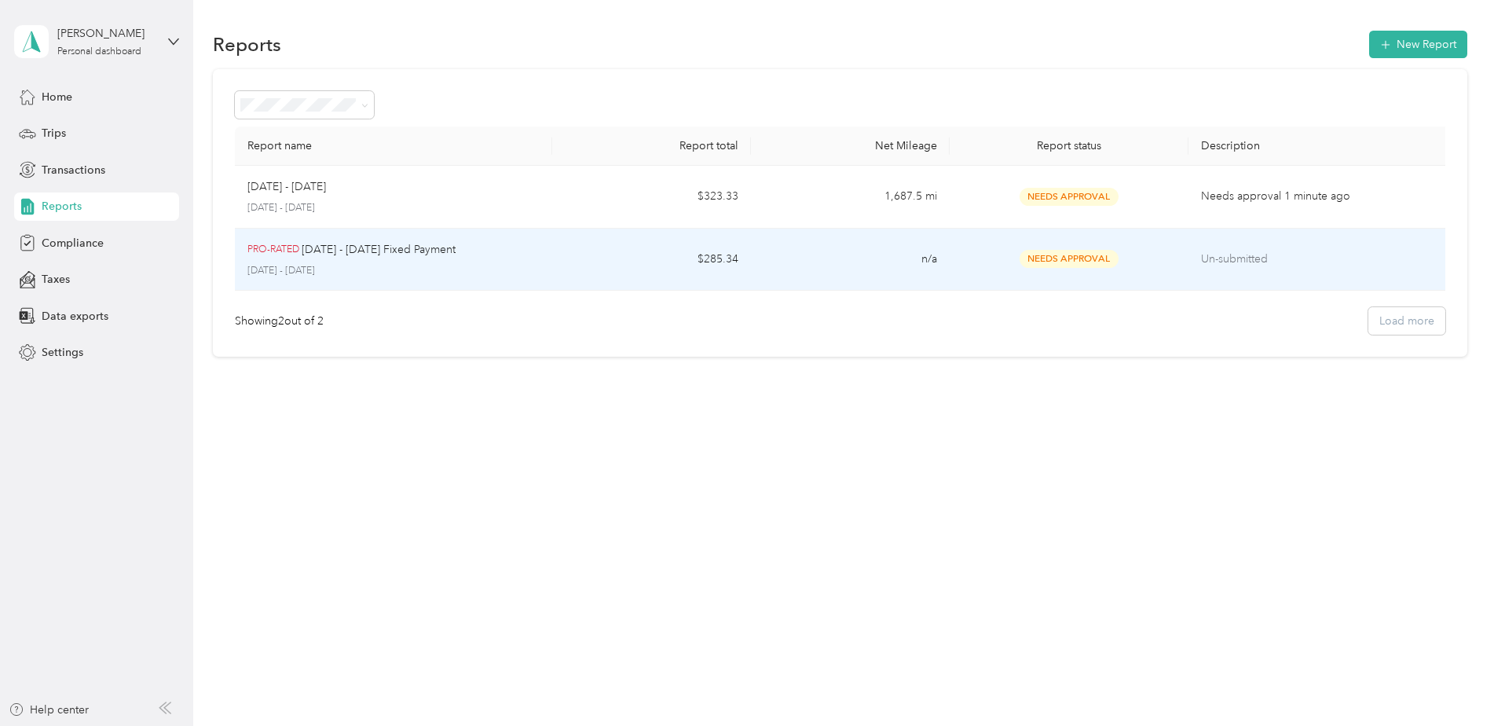
click at [1235, 257] on p "Un-submitted" at bounding box center [1321, 259] width 240 height 17
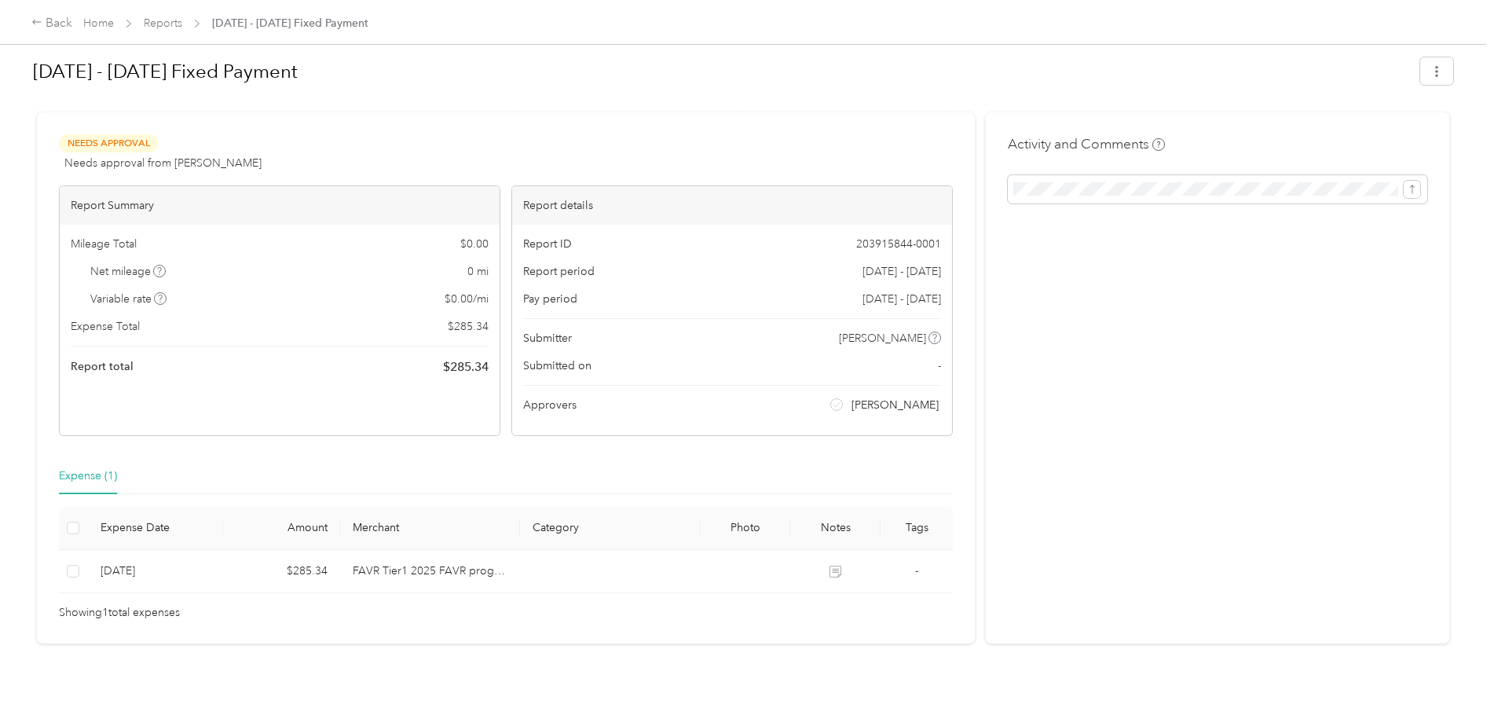
scroll to position [20, 0]
click at [1413, 184] on icon "submit" at bounding box center [1412, 189] width 11 height 11
click at [1217, 282] on div "Activity and Comments Comment must not be blank" at bounding box center [1218, 377] width 464 height 531
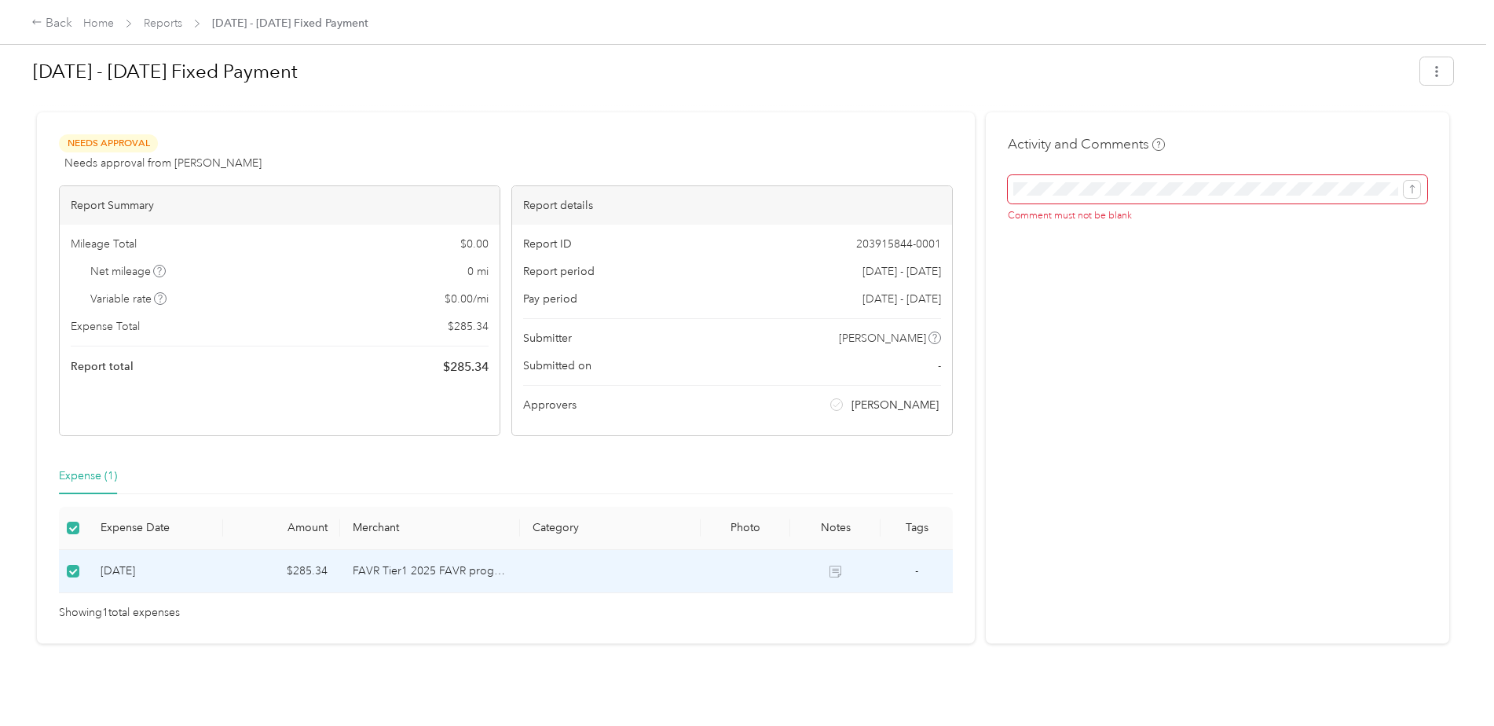
click at [560, 555] on td at bounding box center [610, 571] width 180 height 43
click at [199, 569] on td "[DATE]" at bounding box center [155, 571] width 135 height 43
click at [288, 552] on td "$285.34" at bounding box center [281, 571] width 117 height 43
click at [830, 566] on icon at bounding box center [836, 572] width 12 height 12
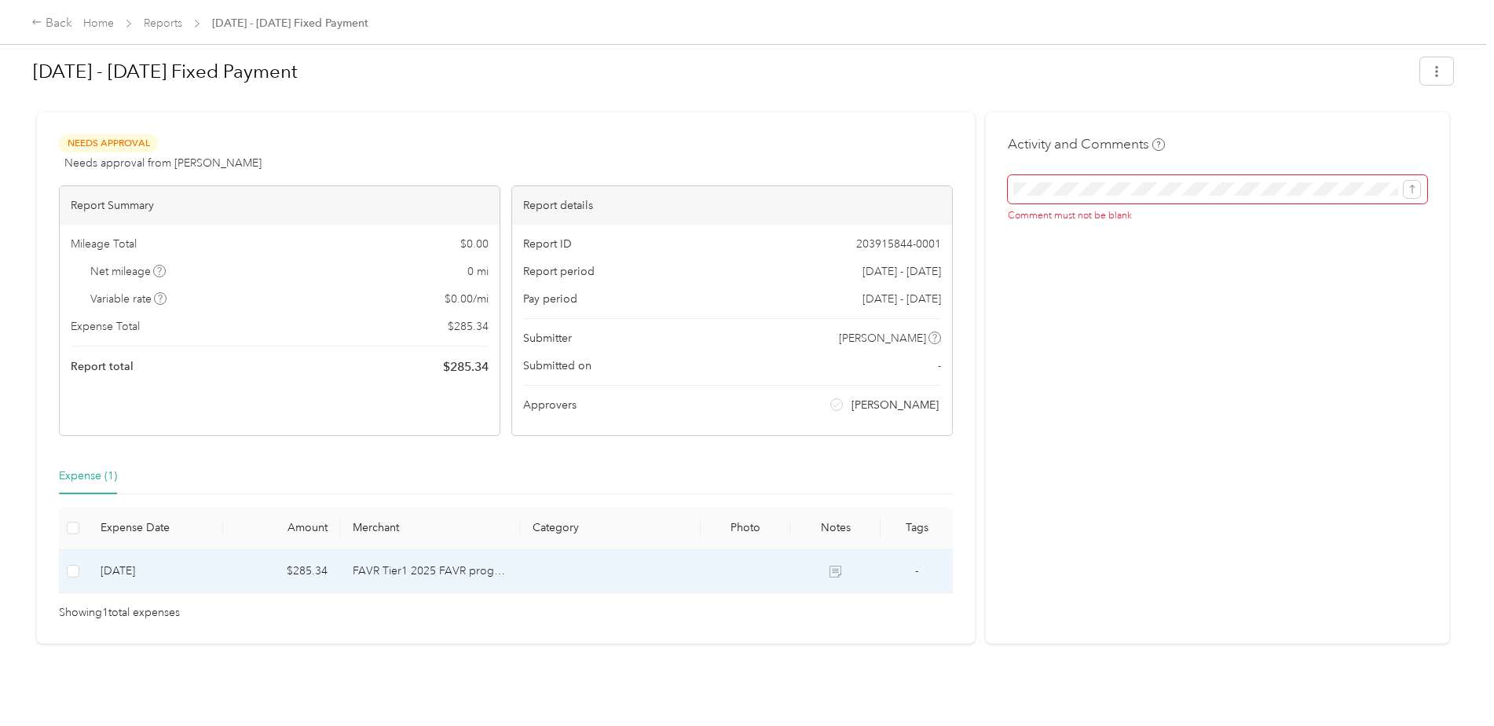
click at [753, 559] on td at bounding box center [746, 571] width 90 height 43
click at [830, 566] on icon at bounding box center [836, 572] width 12 height 12
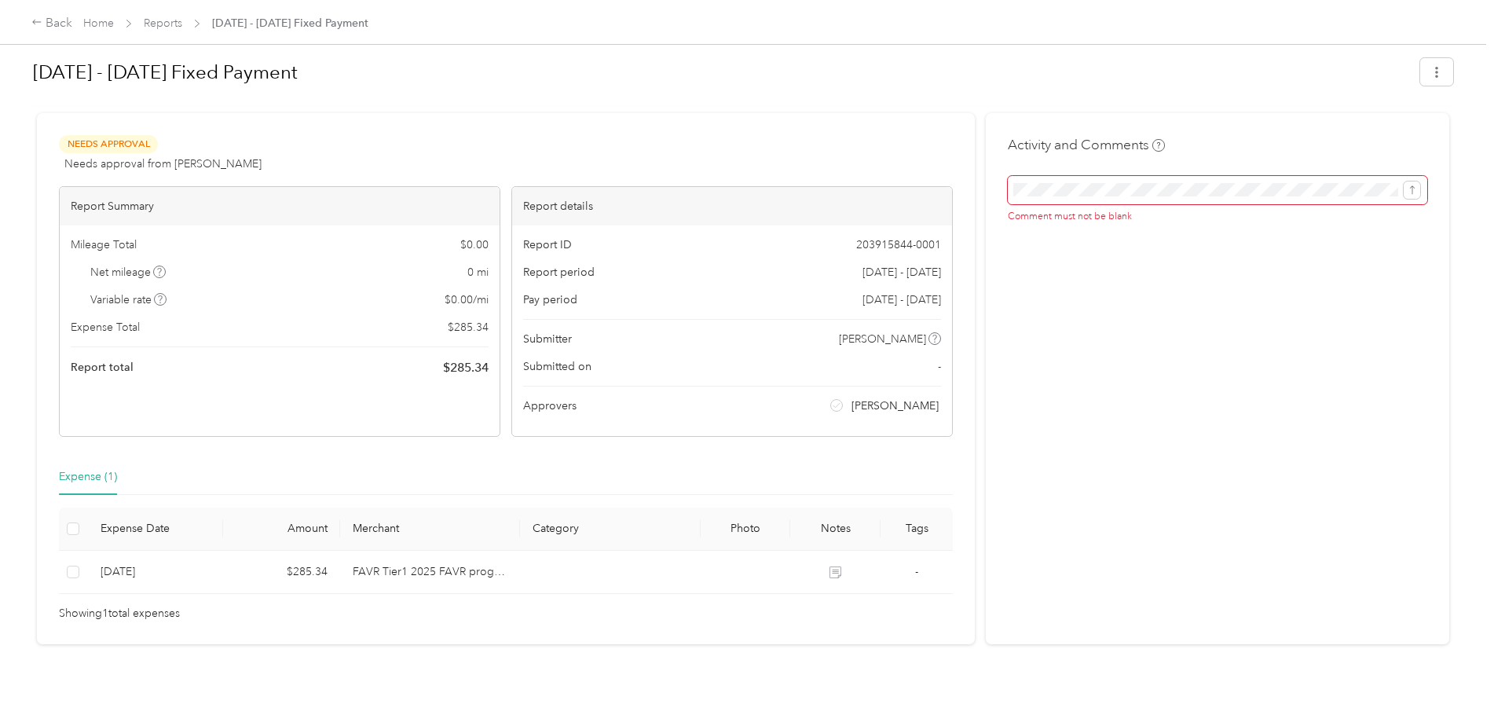
scroll to position [0, 0]
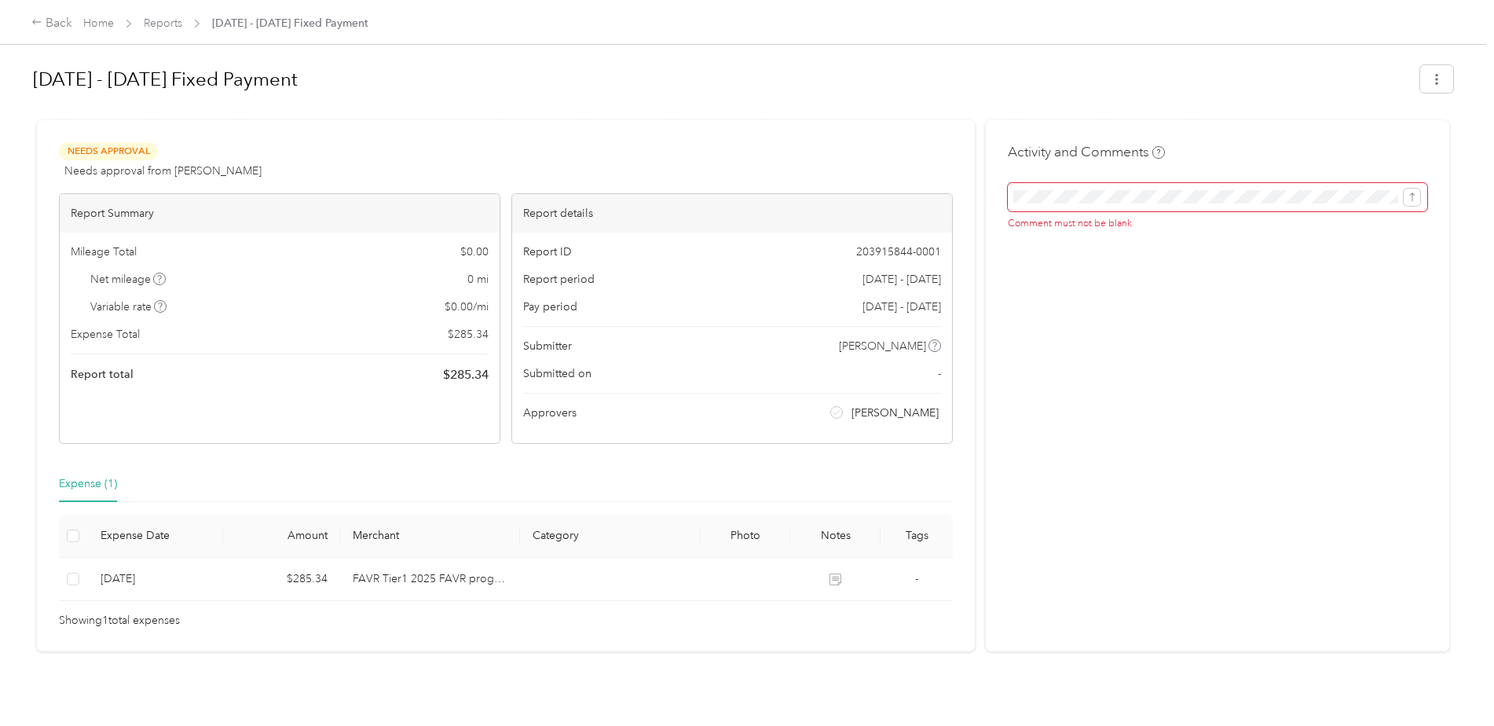
click at [939, 346] on div "Report ID 203915844-0001 Report period [DATE] - [DATE] Pay period [DATE] - [DAT…" at bounding box center [732, 338] width 440 height 211
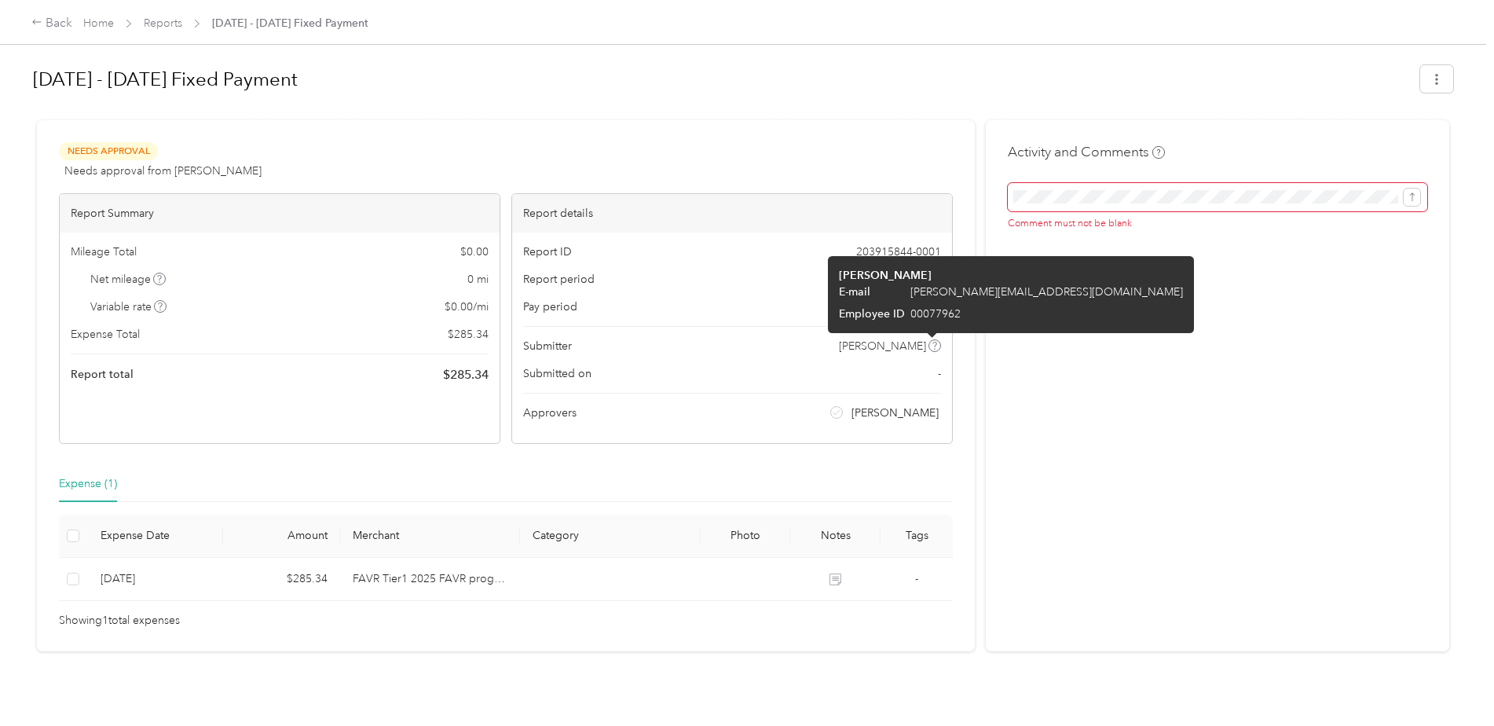
click at [929, 346] on span at bounding box center [935, 345] width 13 height 13
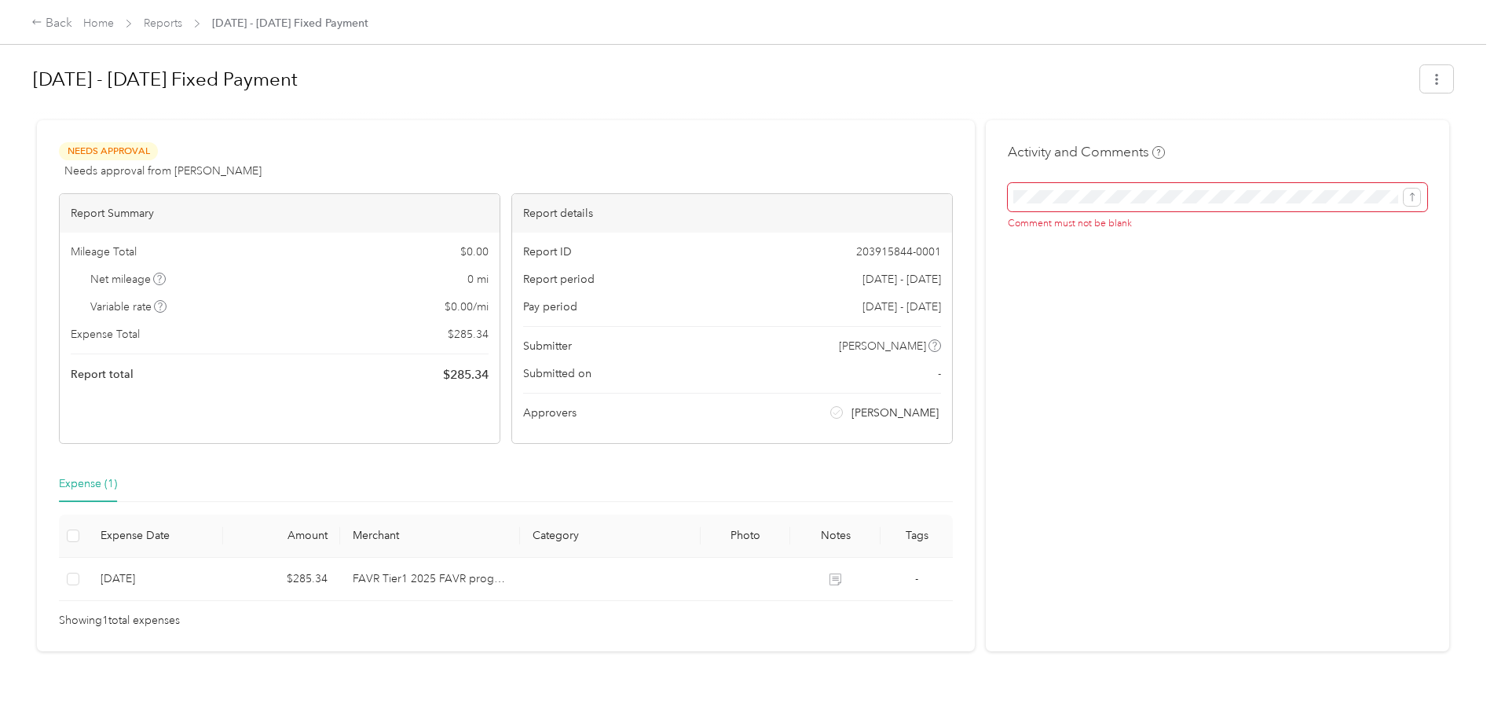
click at [774, 416] on div "Approvers [PERSON_NAME]" at bounding box center [732, 413] width 418 height 16
click at [390, 340] on div "Expense Total $ 285.34" at bounding box center [280, 334] width 418 height 16
click at [393, 340] on div "Expense Total $ 285.34" at bounding box center [280, 334] width 418 height 16
click at [163, 24] on link "Reports" at bounding box center [163, 22] width 38 height 13
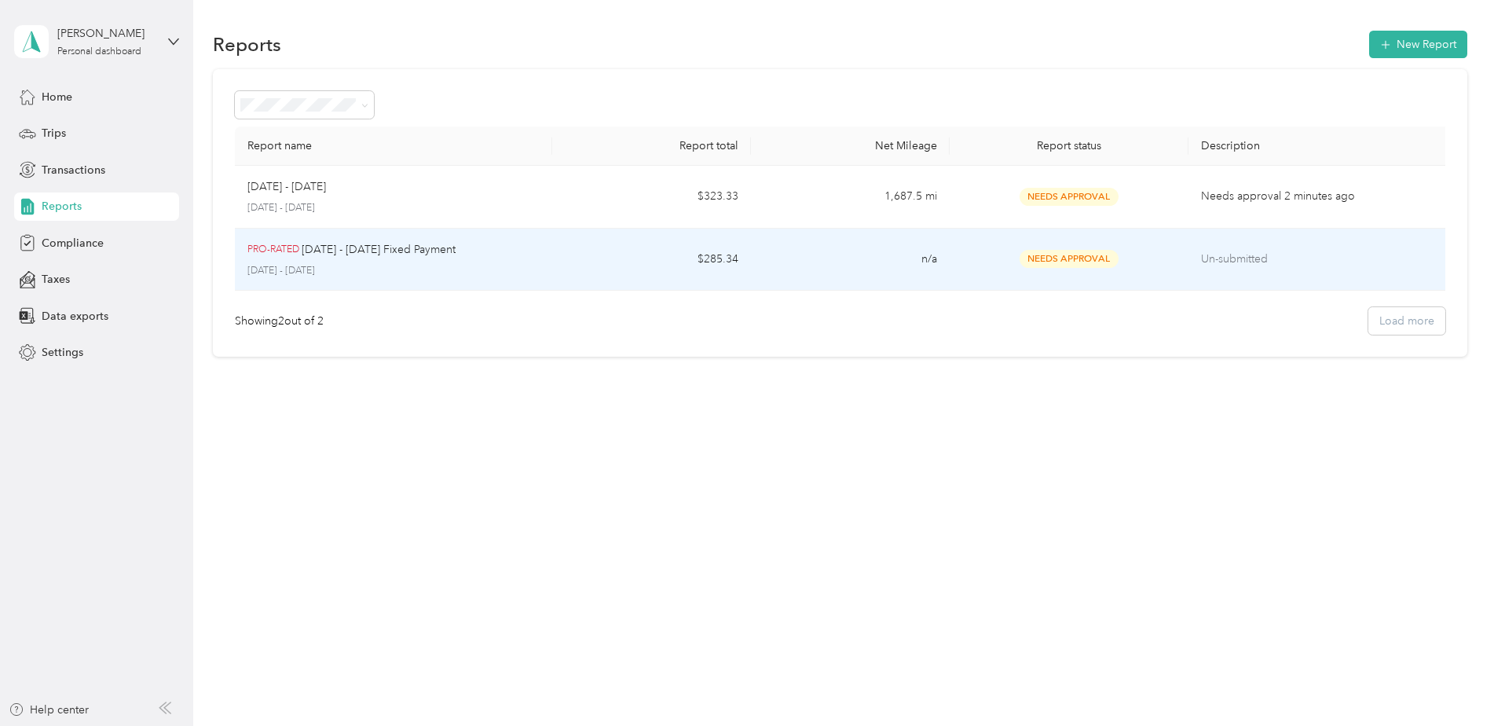
click at [1398, 264] on p "Un-submitted" at bounding box center [1321, 259] width 240 height 17
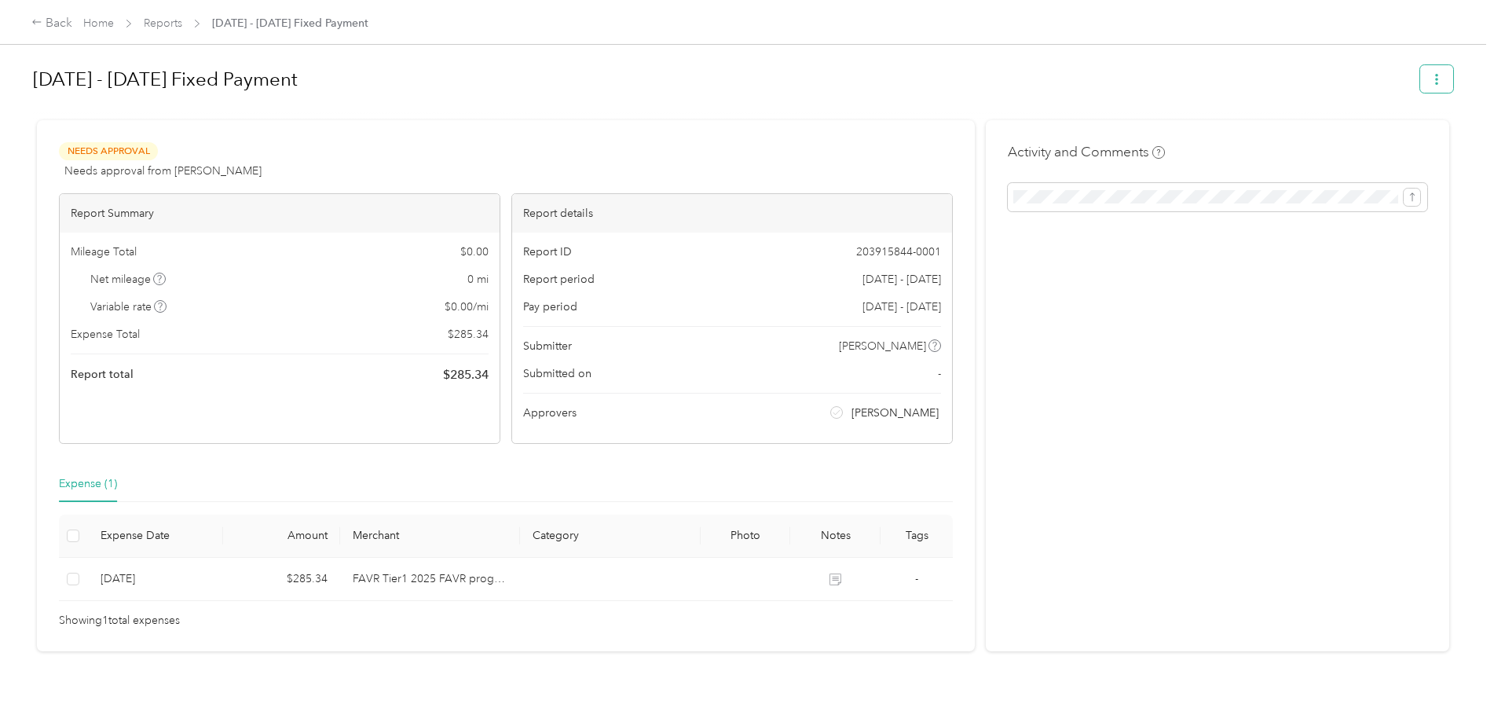
click at [1441, 79] on button "button" at bounding box center [1436, 78] width 33 height 27
click at [1112, 97] on h1 "[DATE] - [DATE] Fixed Payment" at bounding box center [721, 79] width 1376 height 38
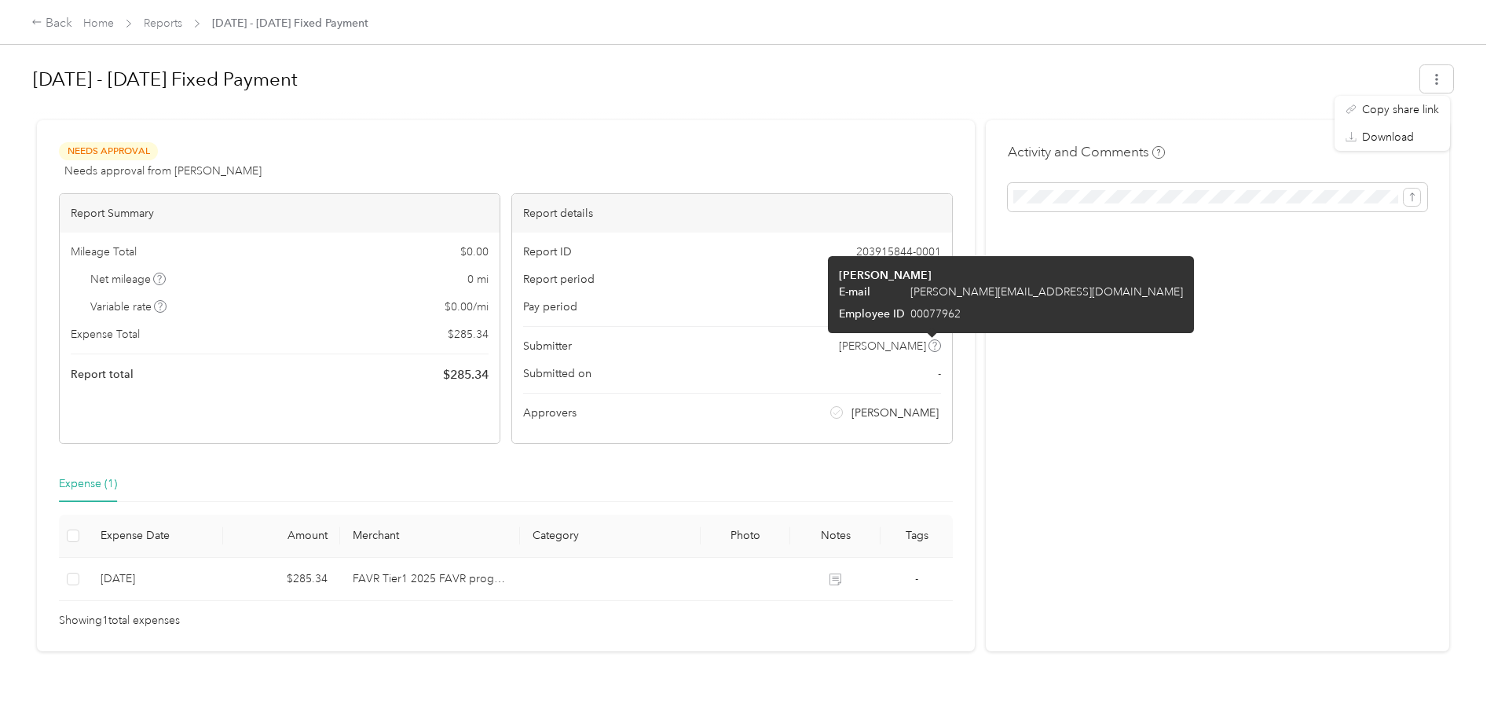
click at [933, 347] on icon at bounding box center [935, 346] width 4 height 8
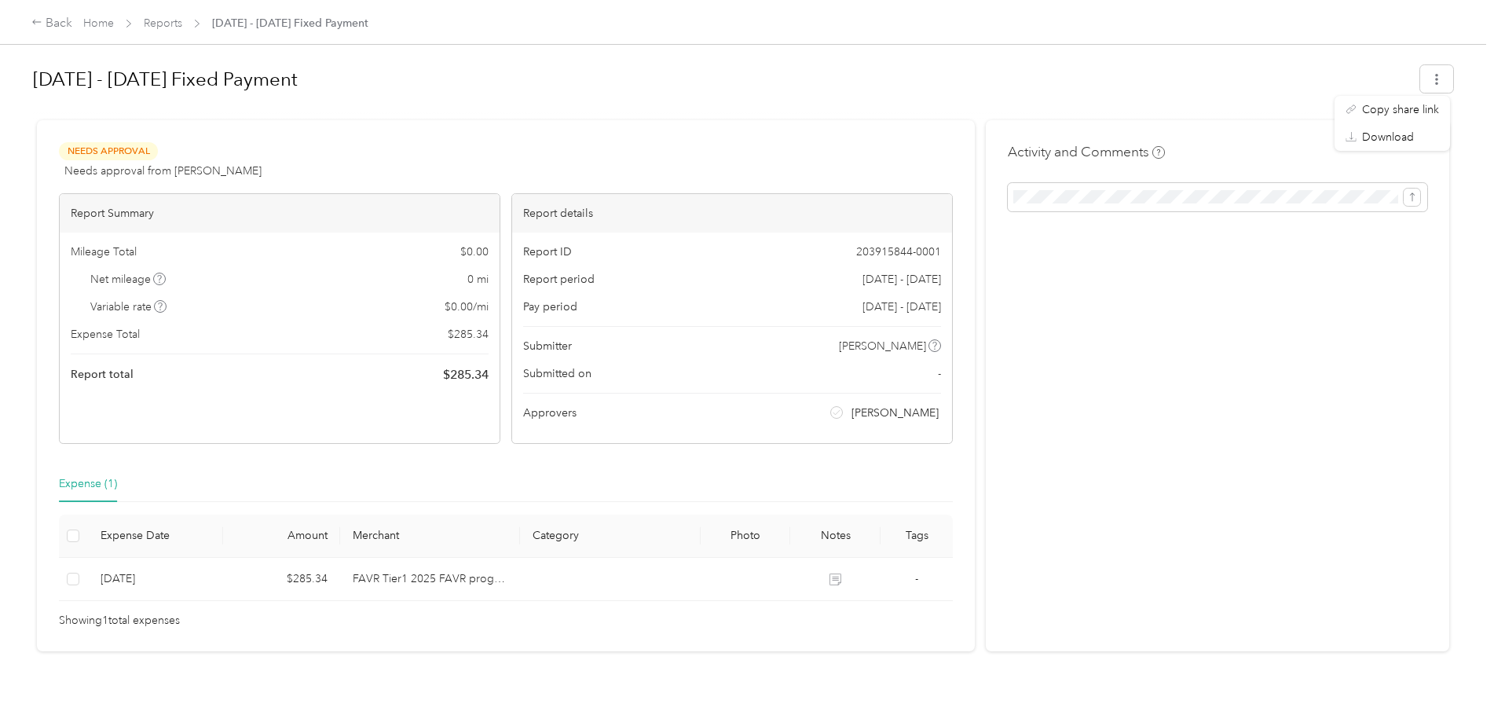
click at [308, 321] on div "Mileage Total $ 0.00 Net mileage 0 mi Variable rate $ 0.00 / mi Expense Total $…" at bounding box center [280, 314] width 440 height 163
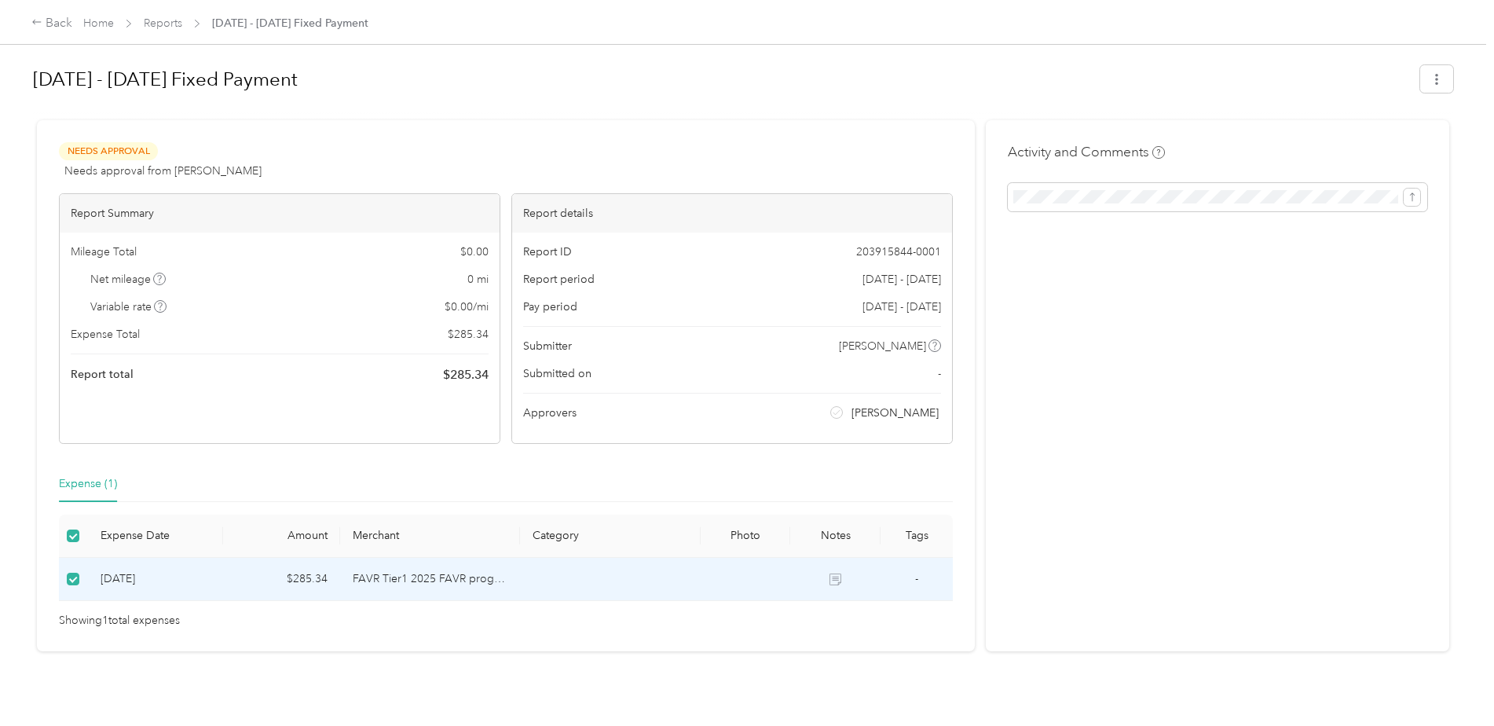
click at [921, 574] on td "-" at bounding box center [917, 579] width 72 height 43
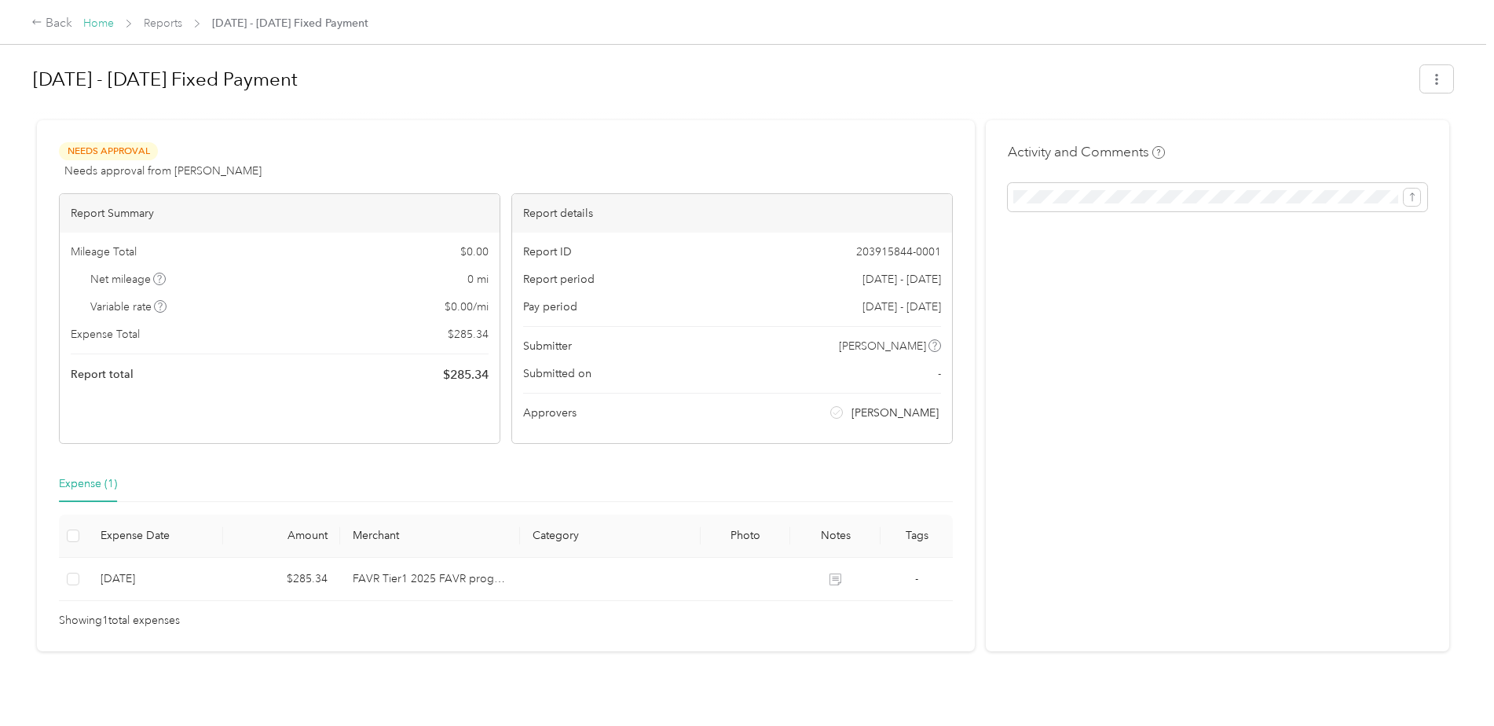
click at [92, 28] on link "Home" at bounding box center [98, 22] width 31 height 13
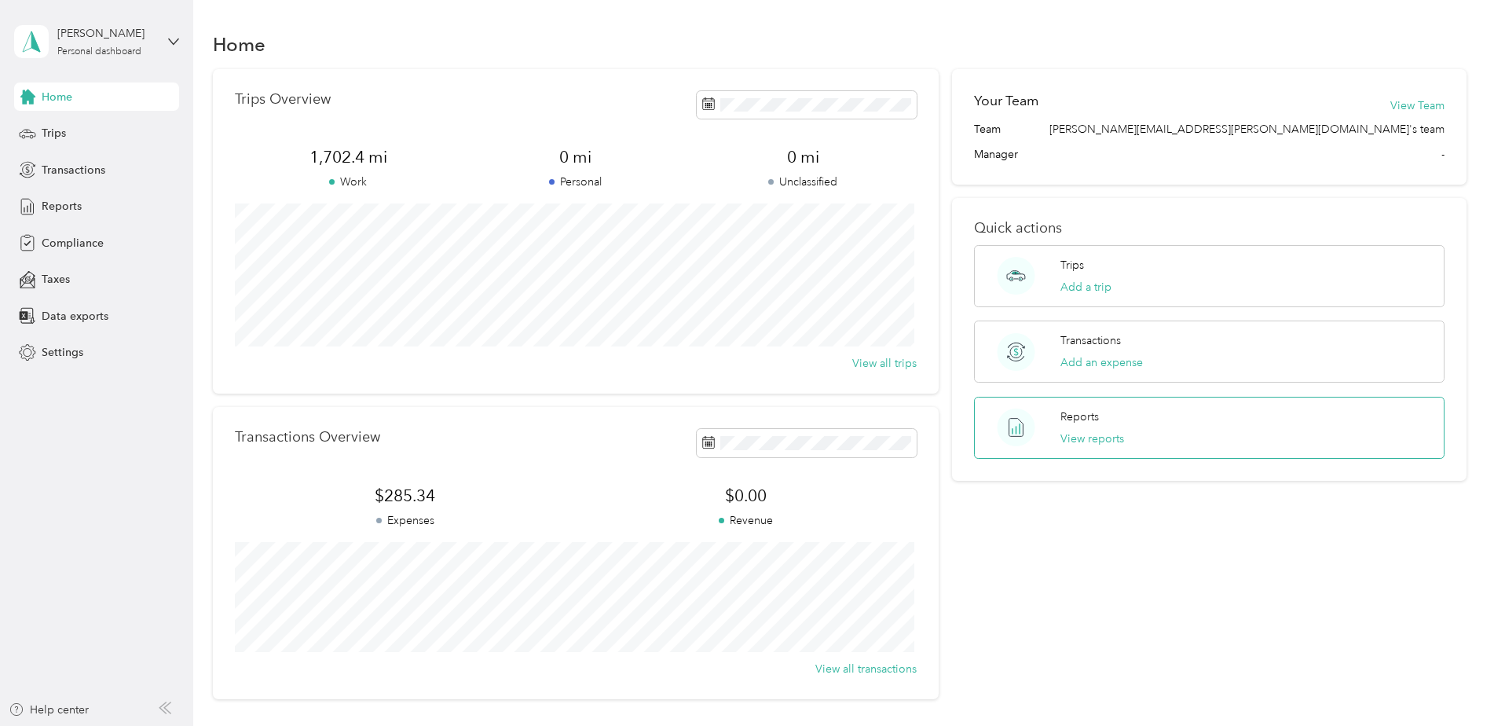
click at [1087, 421] on p "Reports" at bounding box center [1080, 417] width 38 height 16
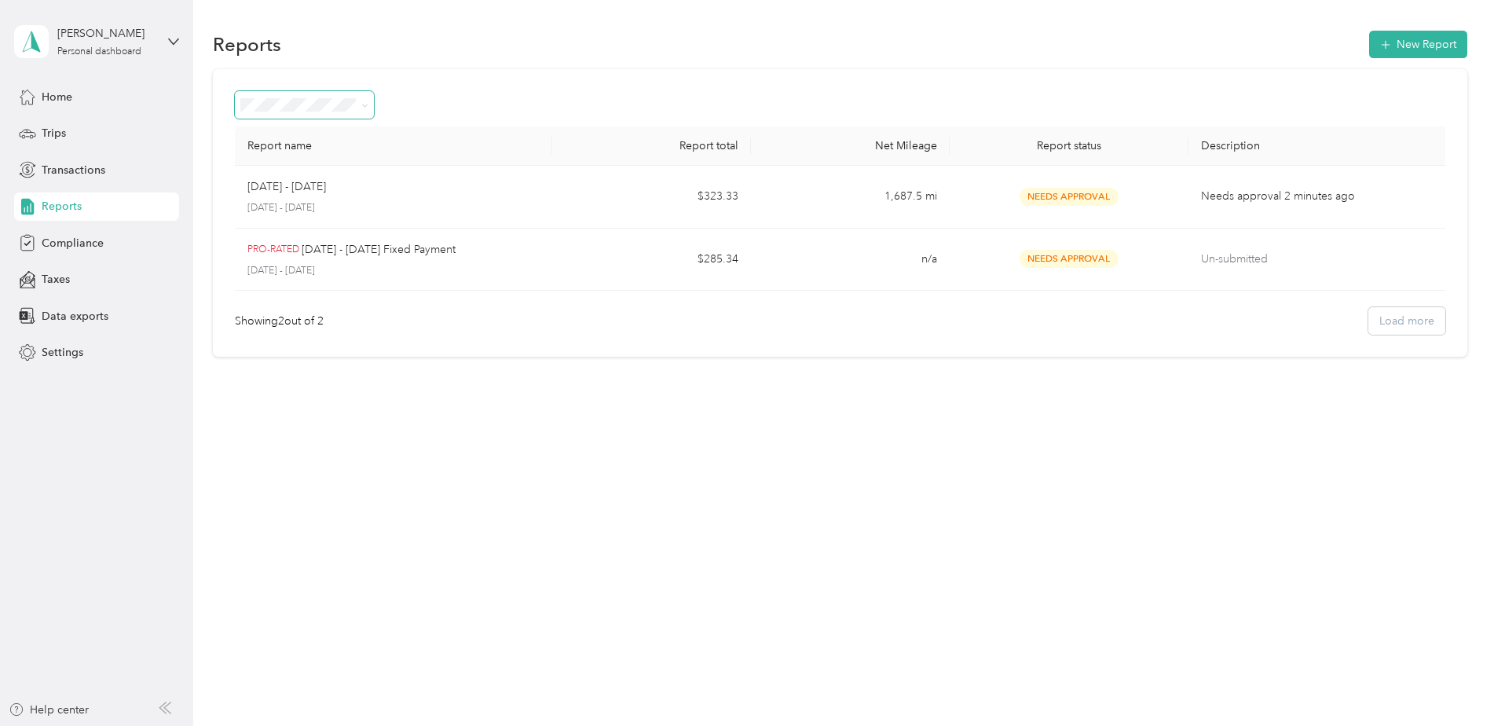
click at [359, 104] on span at bounding box center [362, 105] width 13 height 16
click at [368, 104] on span at bounding box center [304, 104] width 139 height 27
click at [362, 105] on icon at bounding box center [364, 105] width 7 height 7
click at [1262, 526] on div "Reports New Report Report name Report total Net Mileage Report status Descripti…" at bounding box center [839, 363] width 1293 height 726
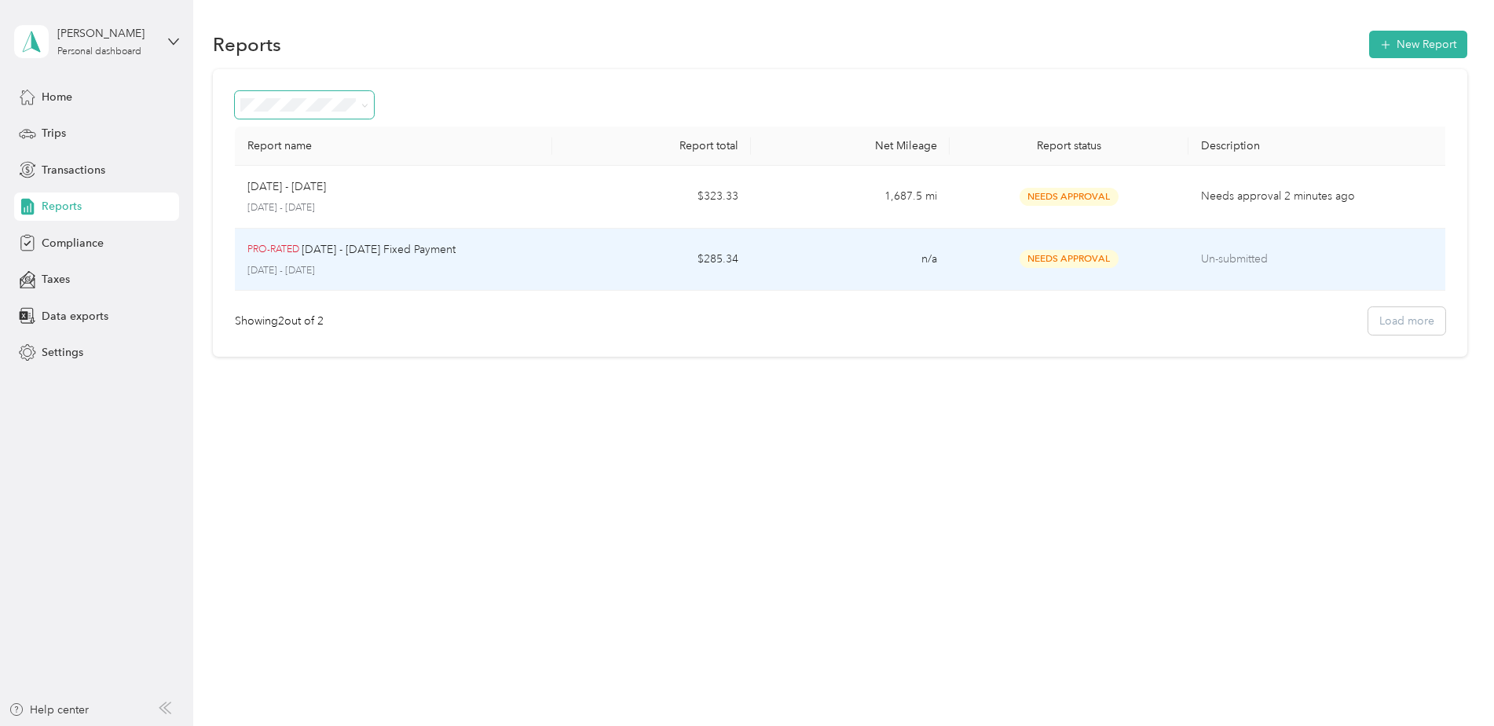
click at [1248, 269] on td "Un-submitted" at bounding box center [1321, 260] width 265 height 63
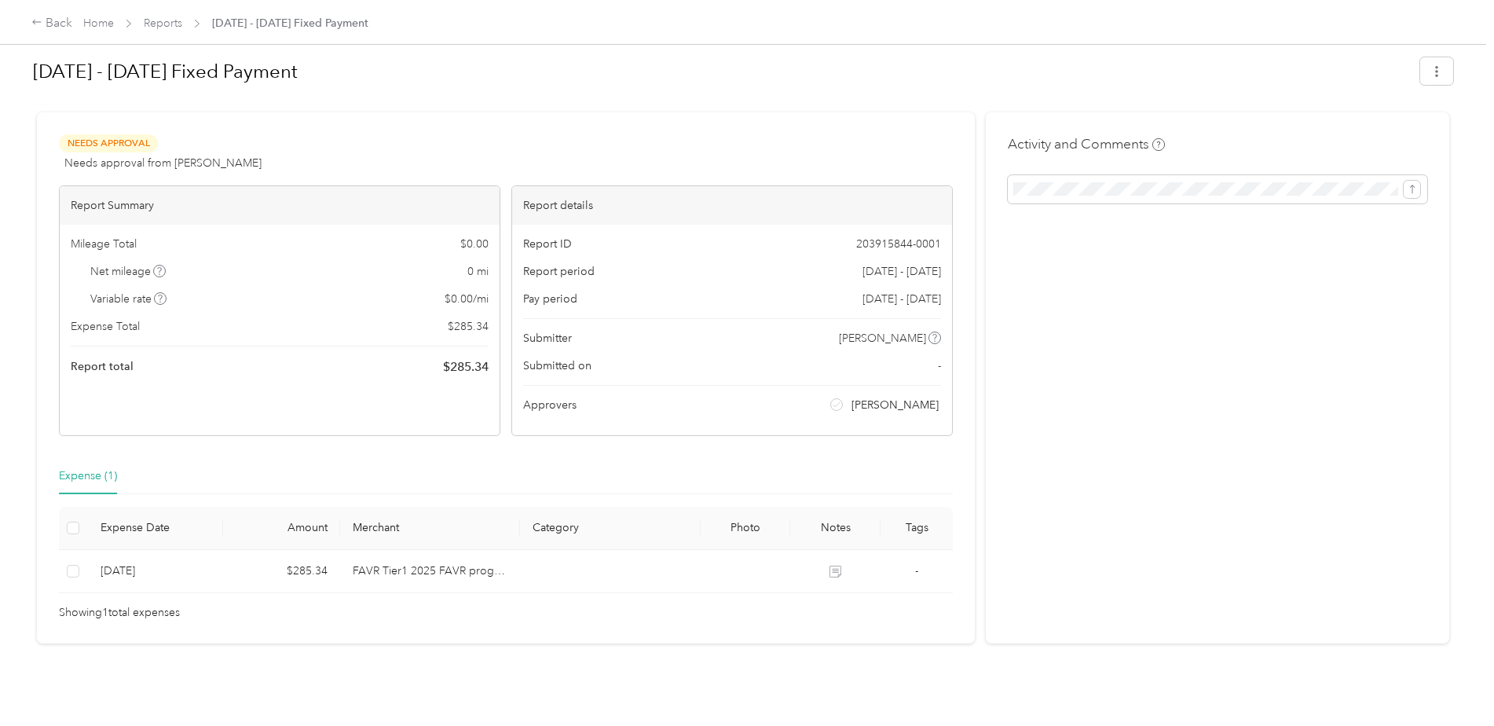
scroll to position [20, 0]
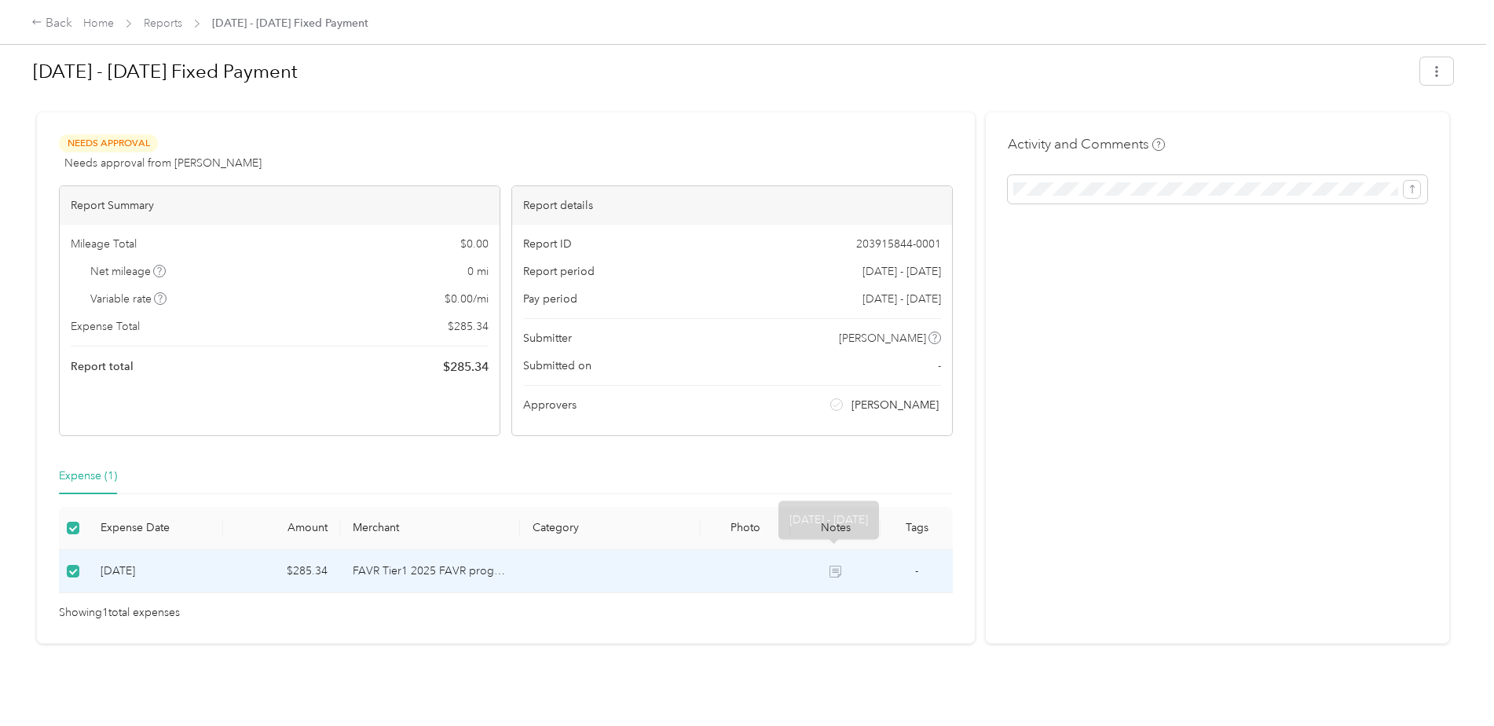
click at [937, 555] on td "-" at bounding box center [917, 571] width 72 height 43
click at [35, 25] on icon at bounding box center [36, 21] width 11 height 11
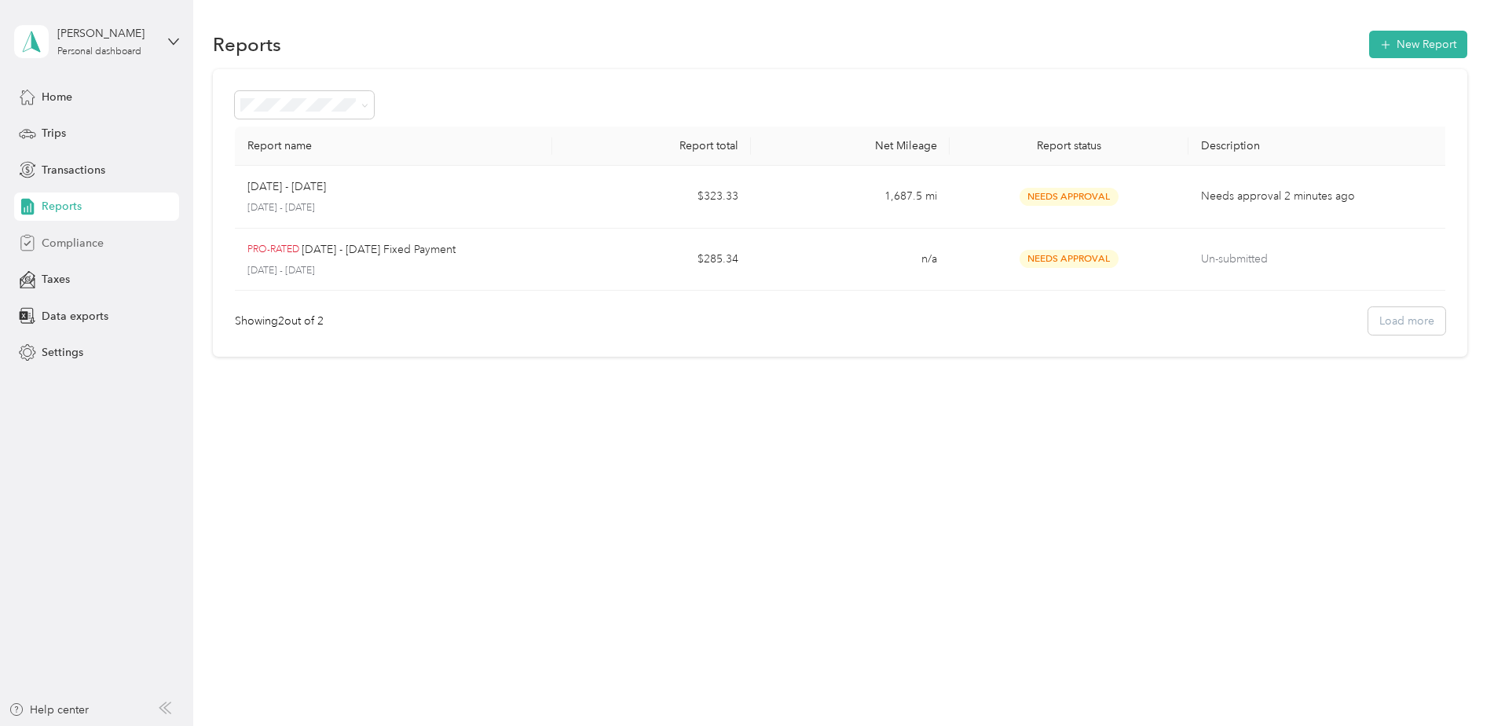
click at [91, 231] on div "Compliance" at bounding box center [96, 243] width 165 height 28
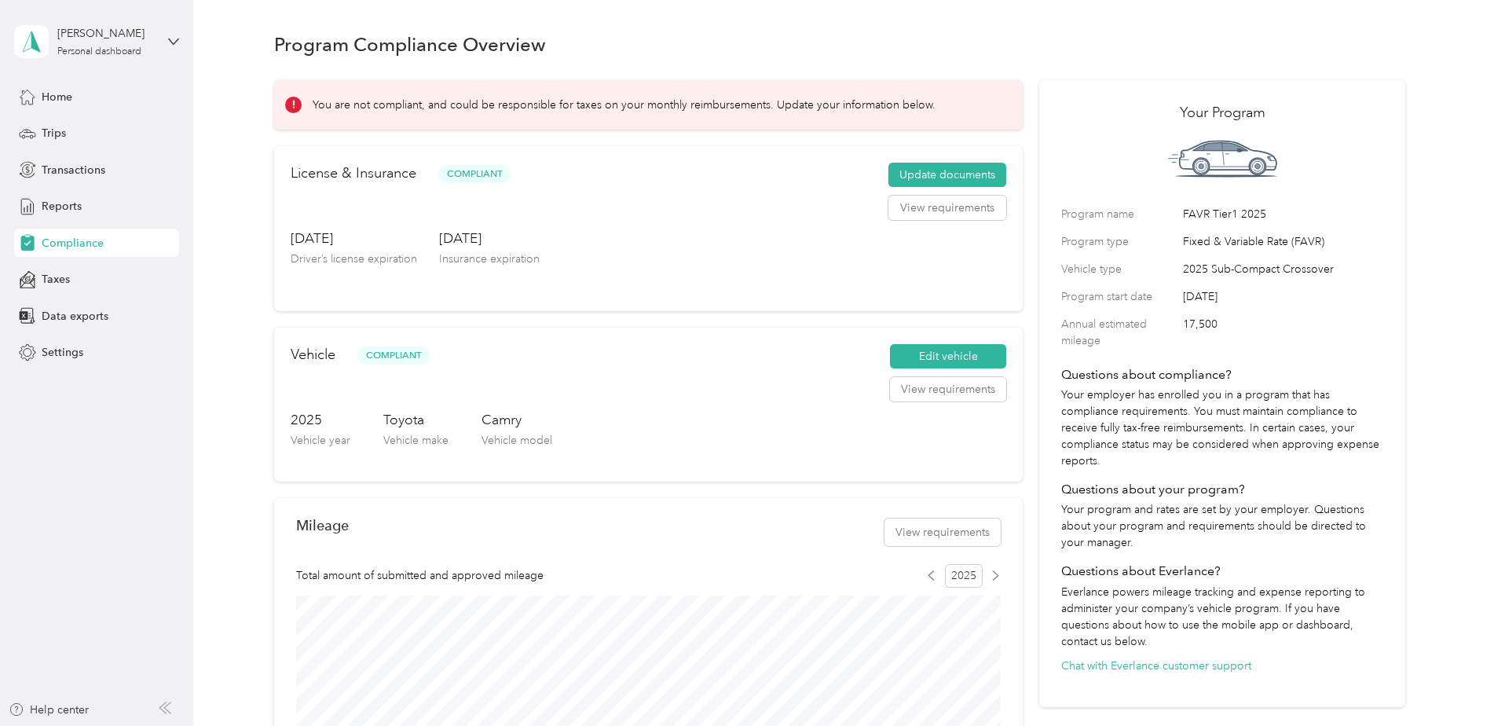
click at [469, 101] on p "You are not compliant, and could be responsible for taxes on your monthly reimb…" at bounding box center [624, 105] width 623 height 16
click at [285, 101] on span at bounding box center [293, 105] width 16 height 16
click at [292, 108] on icon at bounding box center [293, 104] width 11 height 11
click at [468, 112] on p "You are not compliant, and could be responsible for taxes on your monthly reimb…" at bounding box center [624, 105] width 623 height 16
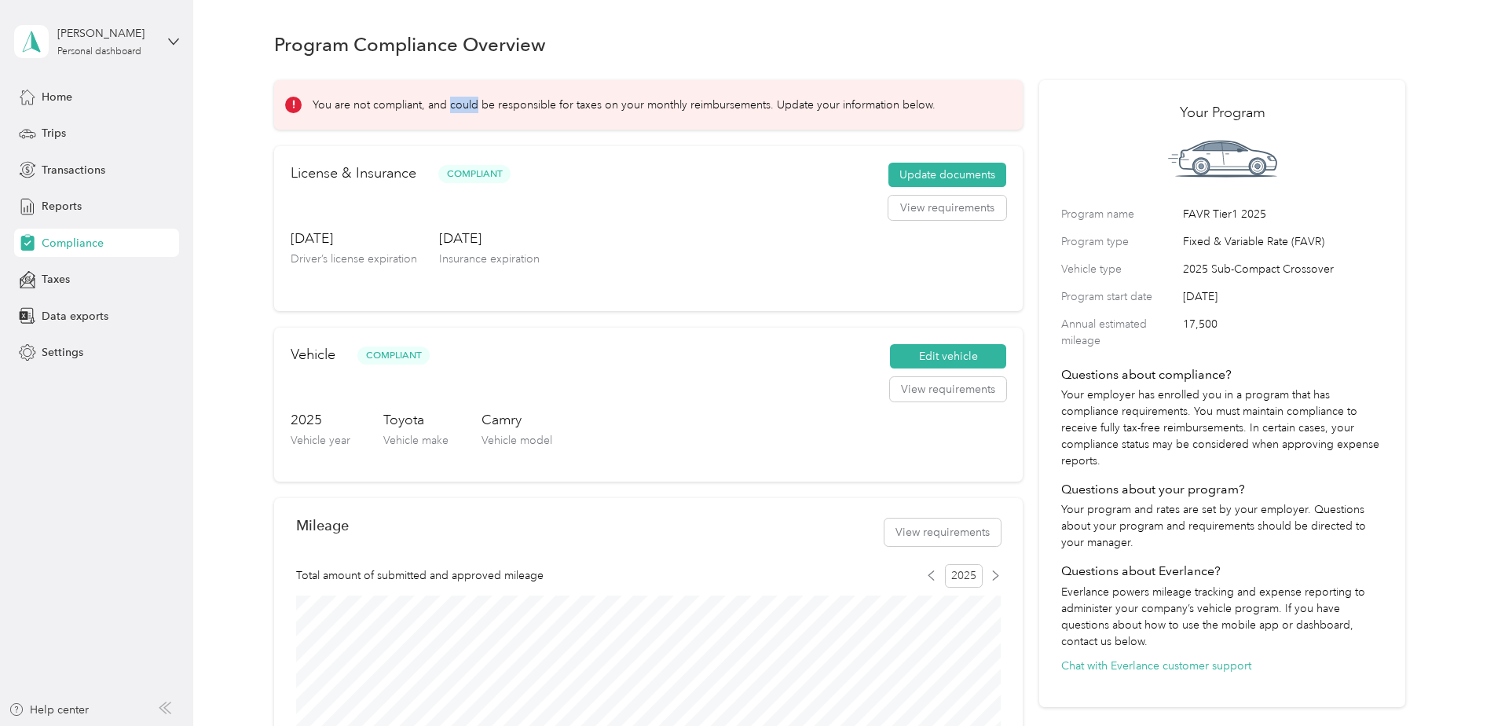
click at [470, 112] on p "You are not compliant, and could be responsible for taxes on your monthly reimb…" at bounding box center [624, 105] width 623 height 16
click at [473, 112] on p "You are not compliant, and could be responsible for taxes on your monthly reimb…" at bounding box center [624, 105] width 623 height 16
click at [1039, 84] on div "Your Program Program name FAVR Tier1 2025 Program type Fixed & Variable Rate (F…" at bounding box center [1222, 394] width 366 height 628
click at [68, 283] on span "Taxes" at bounding box center [56, 279] width 28 height 16
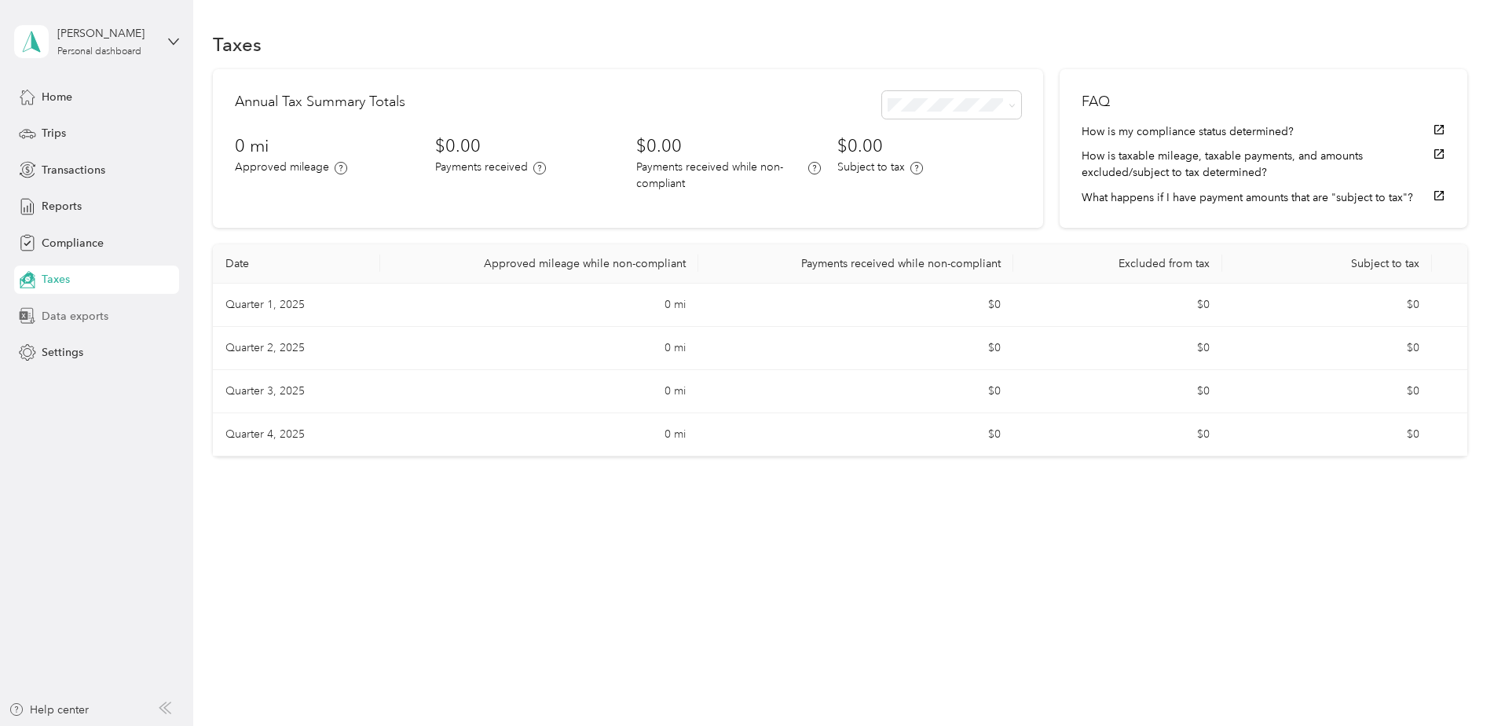
click at [54, 319] on span "Data exports" at bounding box center [75, 316] width 67 height 16
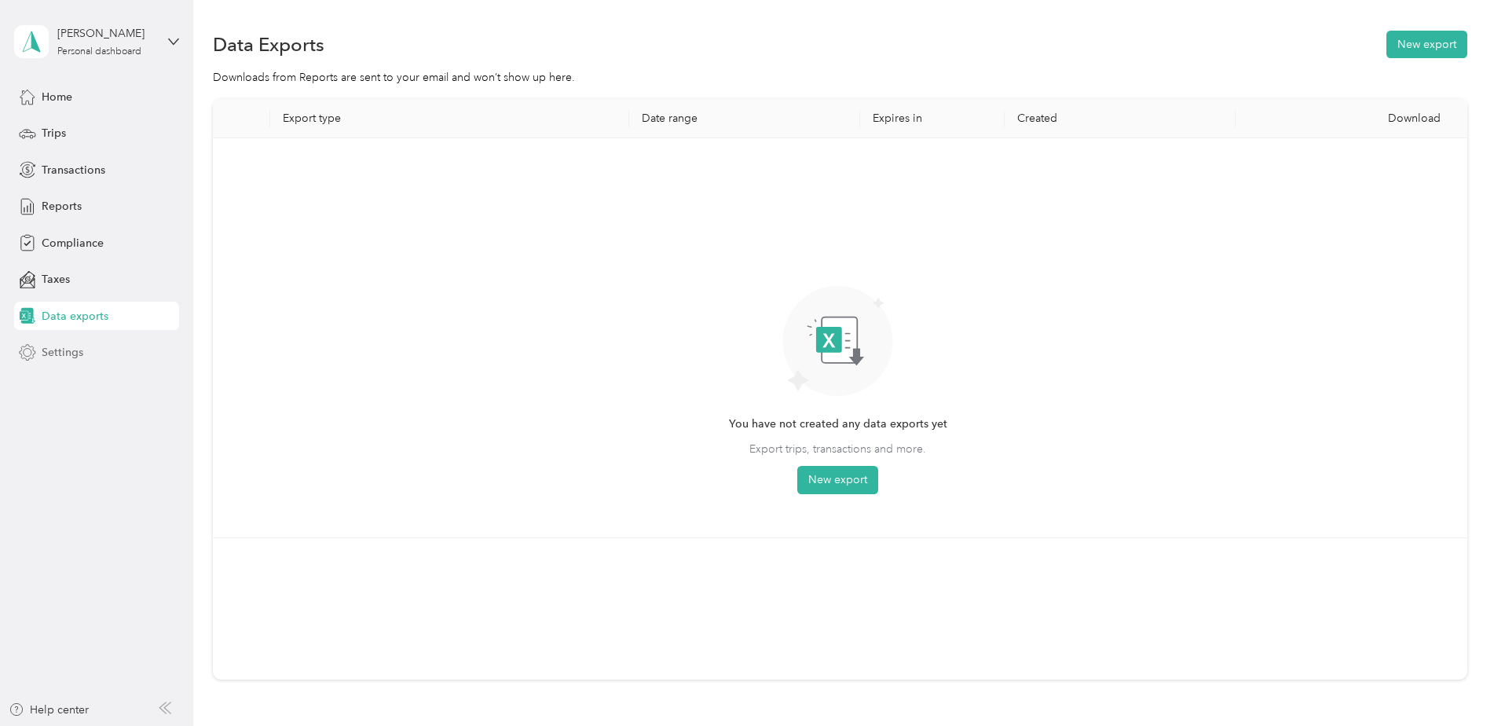
click at [46, 361] on div "Settings" at bounding box center [96, 353] width 165 height 28
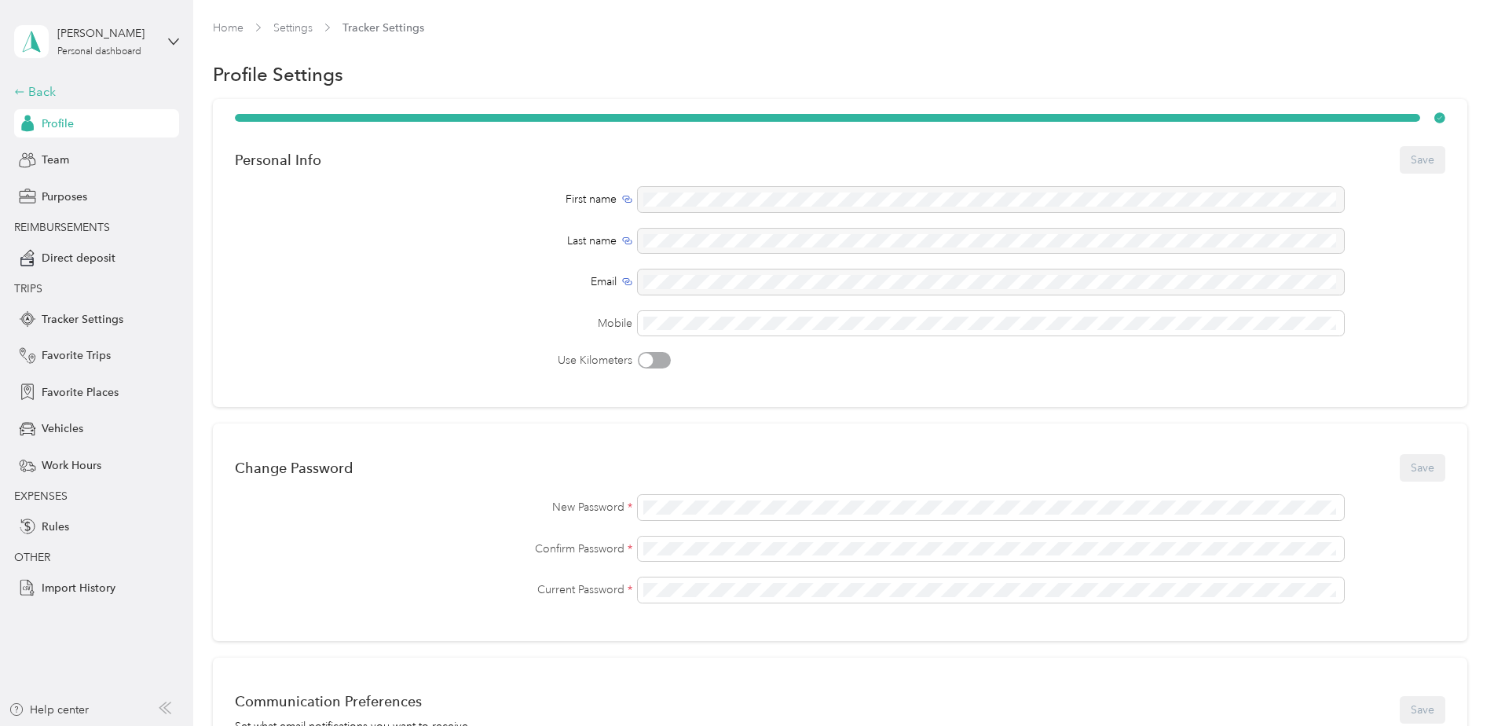
click at [45, 86] on div "Back" at bounding box center [92, 91] width 157 height 19
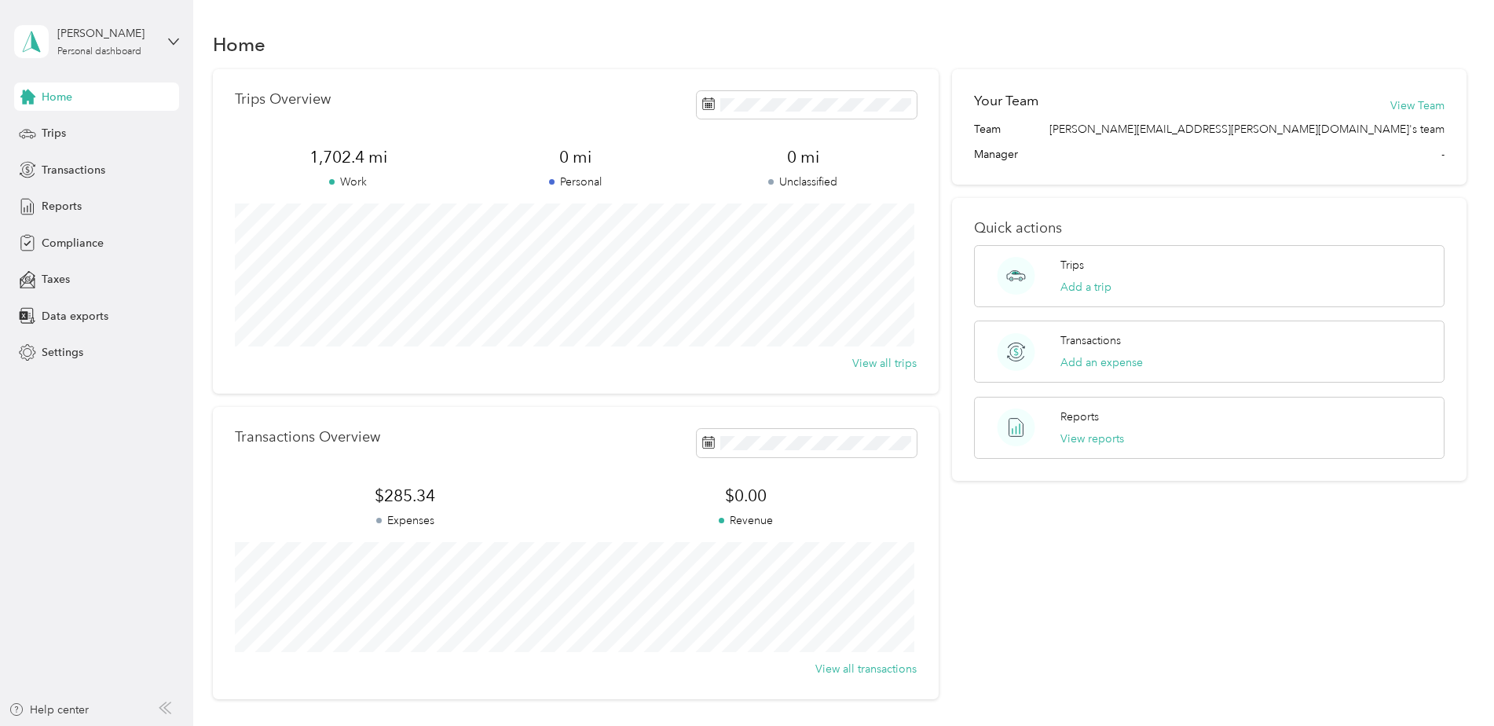
click at [1240, 604] on div "Your Team View Team Team [PERSON_NAME][EMAIL_ADDRESS][PERSON_NAME][DOMAIN_NAME]…" at bounding box center [1209, 384] width 515 height 630
